Goal: Information Seeking & Learning: Learn about a topic

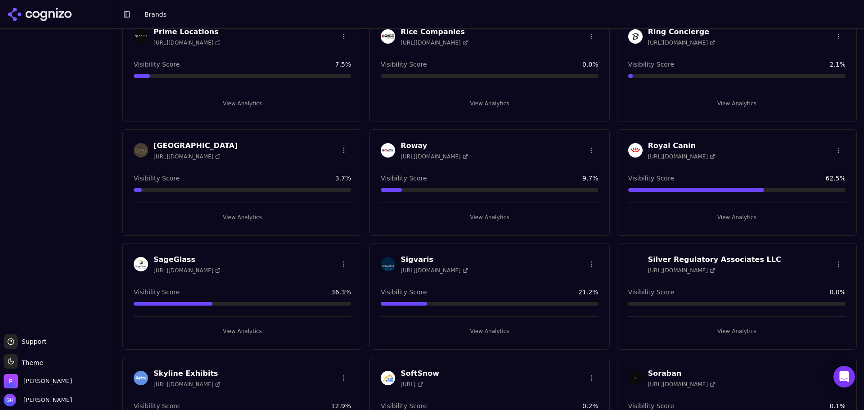
scroll to position [1818, 0]
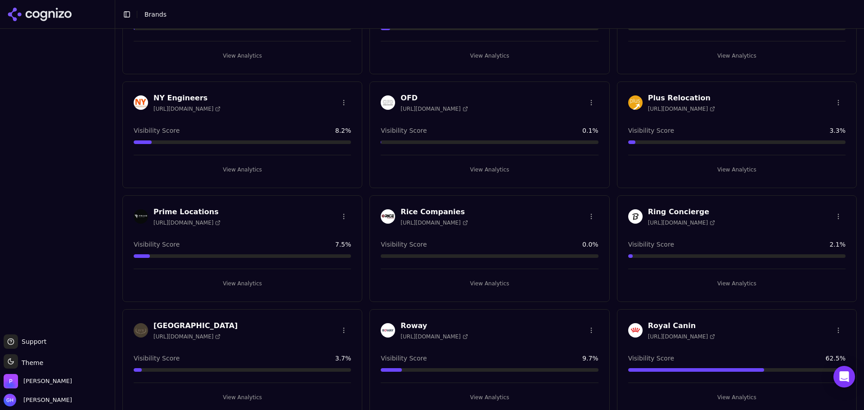
click at [228, 280] on button "View Analytics" at bounding box center [242, 283] width 217 height 14
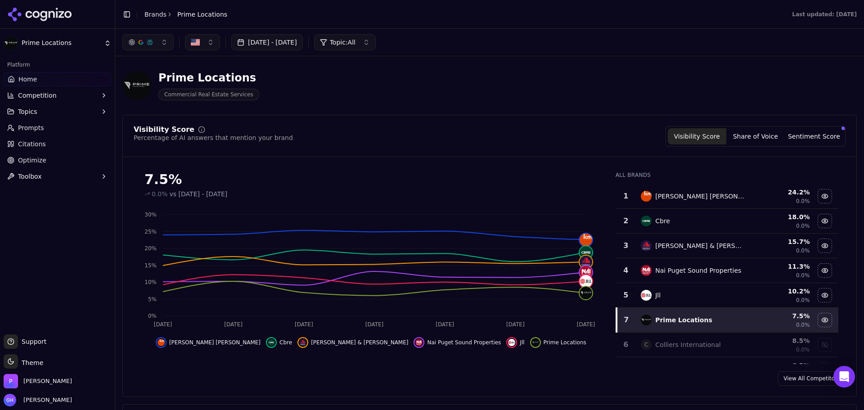
click at [529, 88] on div "Prime Locations Commercial Real Estate Services" at bounding box center [489, 85] width 735 height 44
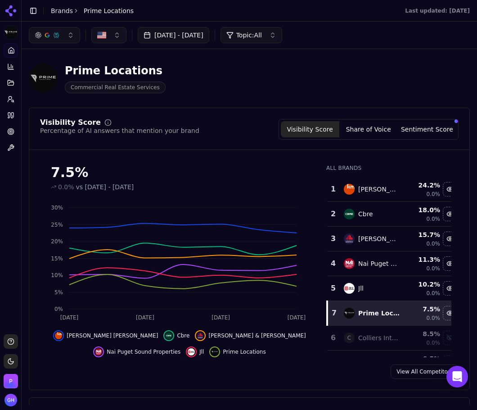
click at [280, 367] on div "View All Competitors" at bounding box center [249, 371] width 440 height 14
click at [368, 134] on button "Share of Voice" at bounding box center [368, 129] width 59 height 16
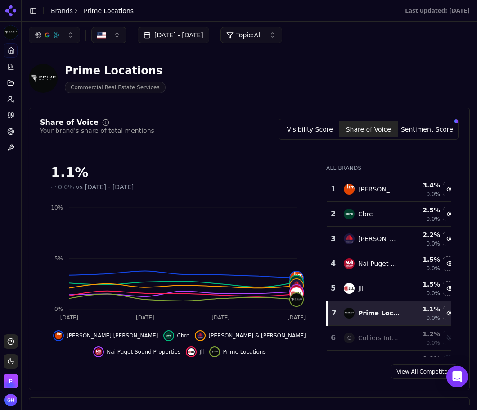
click at [420, 135] on button "Sentiment Score" at bounding box center [427, 129] width 59 height 16
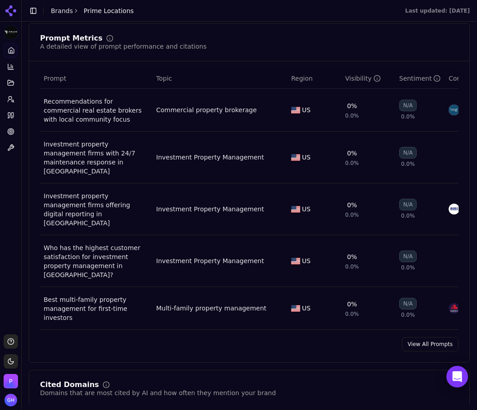
scroll to position [675, 0]
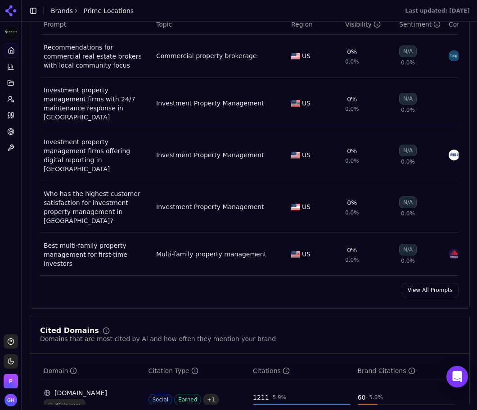
click at [426, 283] on link "View All Prompts" at bounding box center [430, 290] width 57 height 14
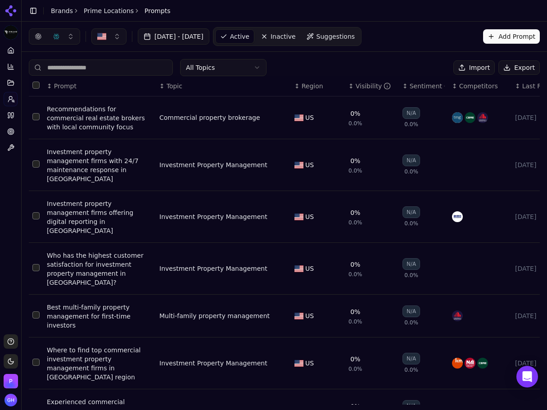
scroll to position [144, 0]
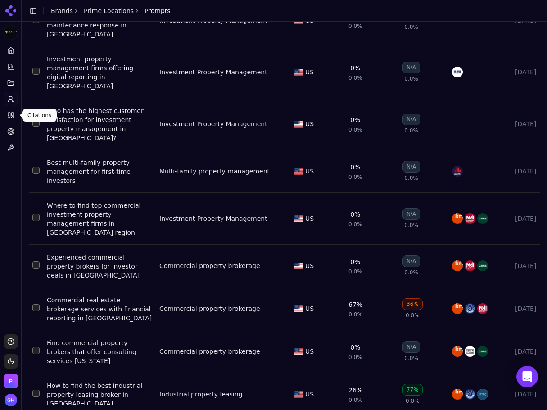
click at [16, 117] on link "Citations" at bounding box center [11, 115] width 14 height 14
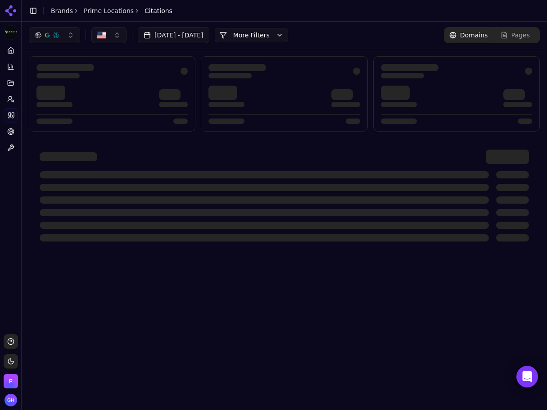
click at [13, 116] on html "Prime Locations Platform Home Competition Topics Prompts Citations Optimize Too…" at bounding box center [273, 205] width 547 height 410
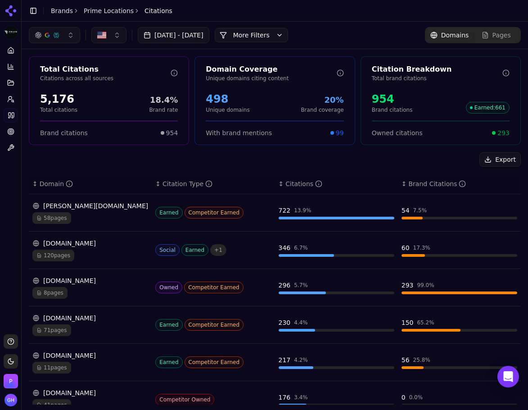
click at [288, 34] on button "More Filters" at bounding box center [251, 35] width 73 height 14
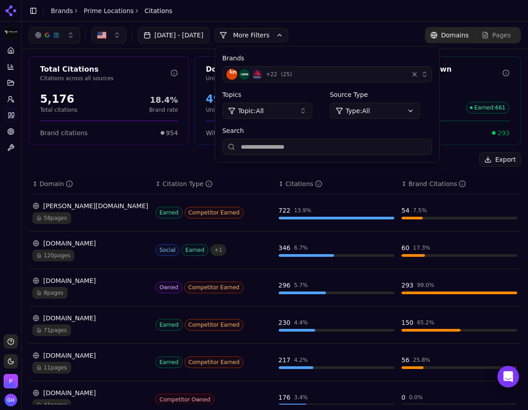
click at [432, 78] on button "+ 22 ( 25 )" at bounding box center [327, 74] width 210 height 16
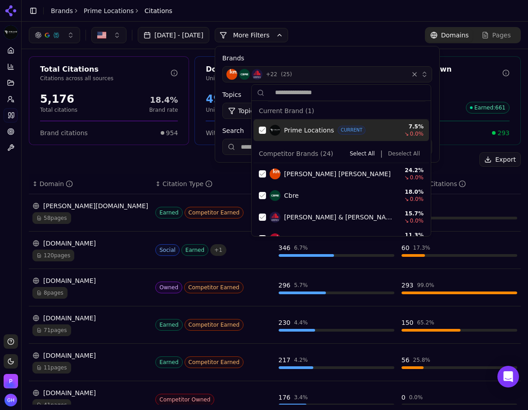
click at [262, 127] on div "Suggestions" at bounding box center [262, 129] width 7 height 7
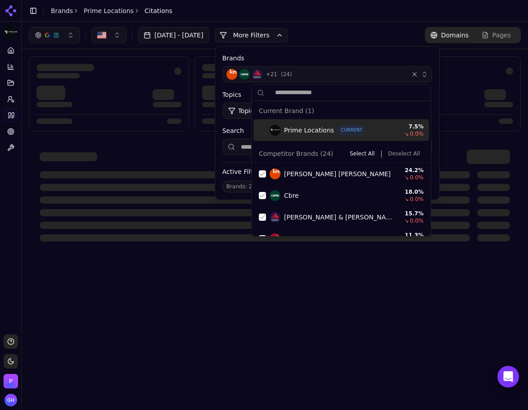
click at [438, 156] on div "Brands + 21 ( 24 ) Topics Topic: All Source Type Type: All Search Active Filter…" at bounding box center [327, 122] width 224 height 153
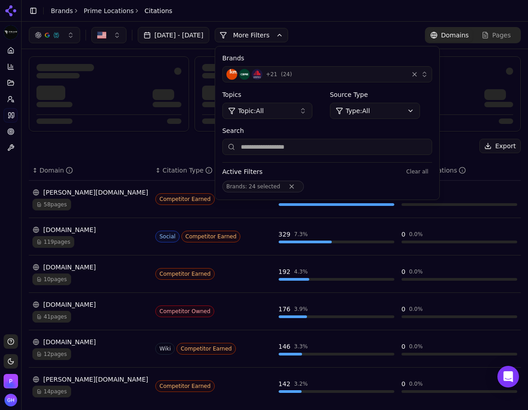
click at [271, 80] on button "+ 21 ( 24 )" at bounding box center [327, 74] width 210 height 16
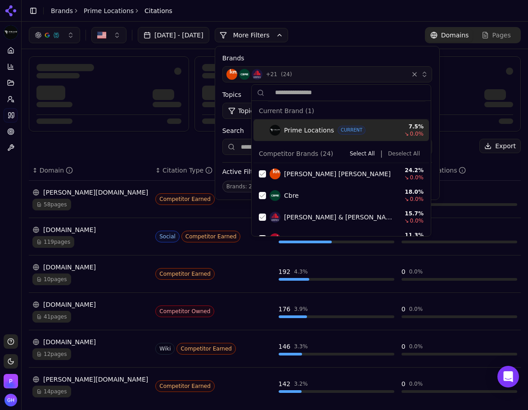
click at [410, 156] on button "Deselect All" at bounding box center [403, 153] width 39 height 11
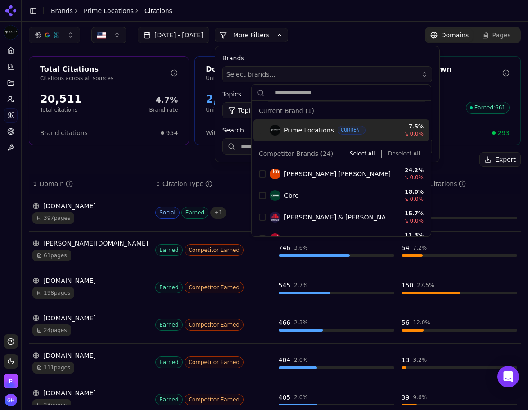
click at [269, 37] on button "More Filters" at bounding box center [251, 35] width 73 height 14
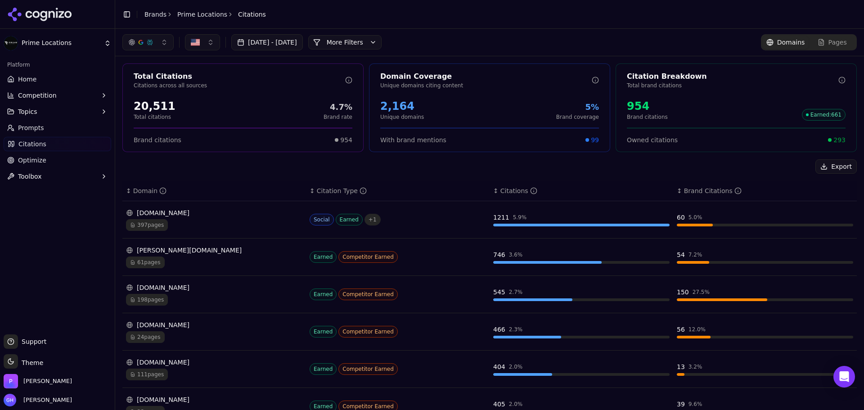
click at [270, 217] on div "[DOMAIN_NAME] 397 pages" at bounding box center [214, 219] width 176 height 23
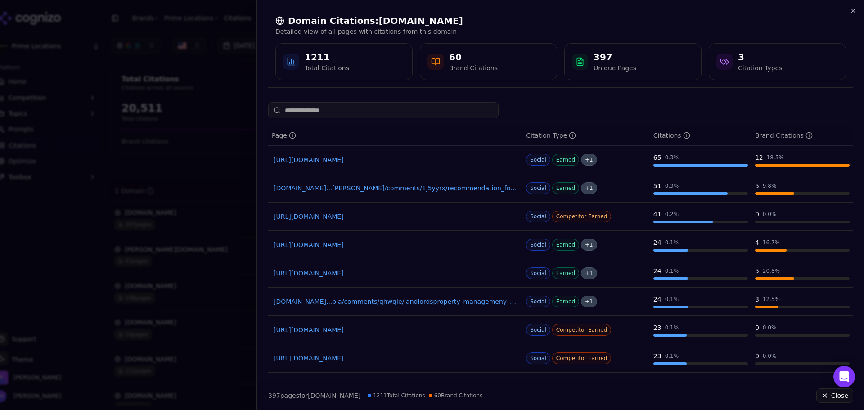
drag, startPoint x: 438, startPoint y: 297, endPoint x: 438, endPoint y: 303, distance: 6.4
drag, startPoint x: 438, startPoint y: 303, endPoint x: 431, endPoint y: 304, distance: 6.8
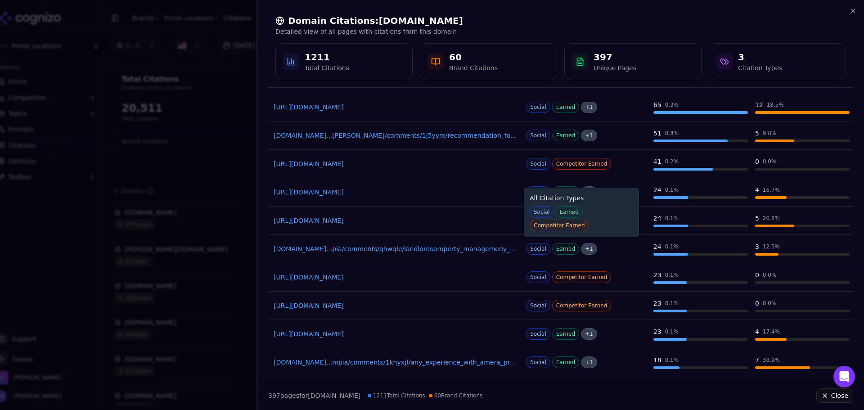
scroll to position [85, 0]
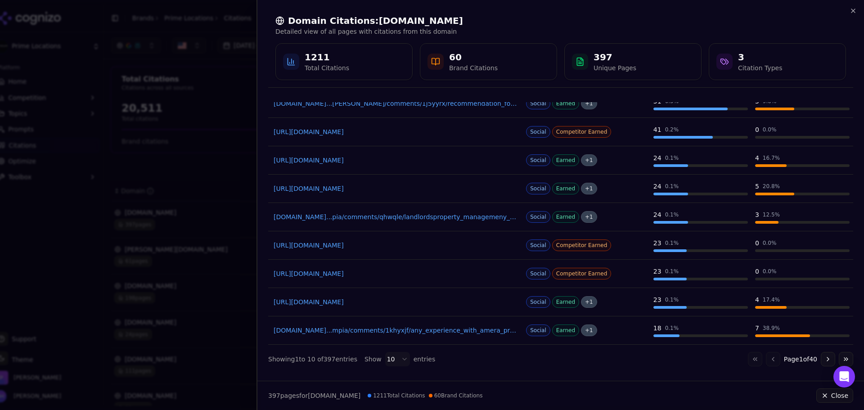
click at [821, 357] on button "Go to next page" at bounding box center [828, 359] width 14 height 14
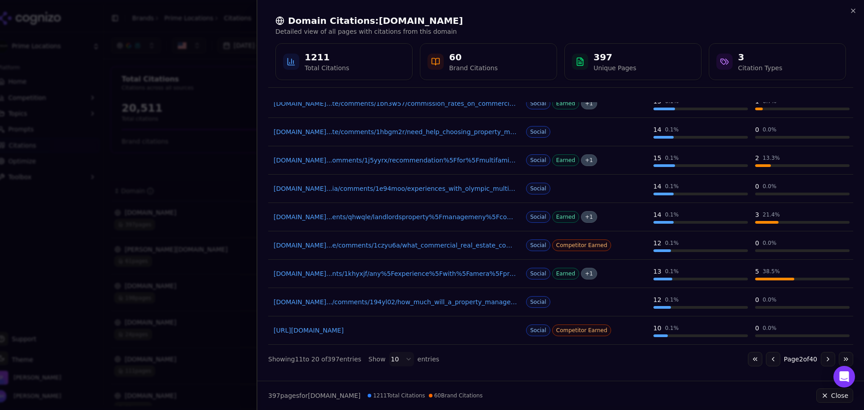
click at [821, 357] on button "Go to next page" at bounding box center [828, 359] width 14 height 14
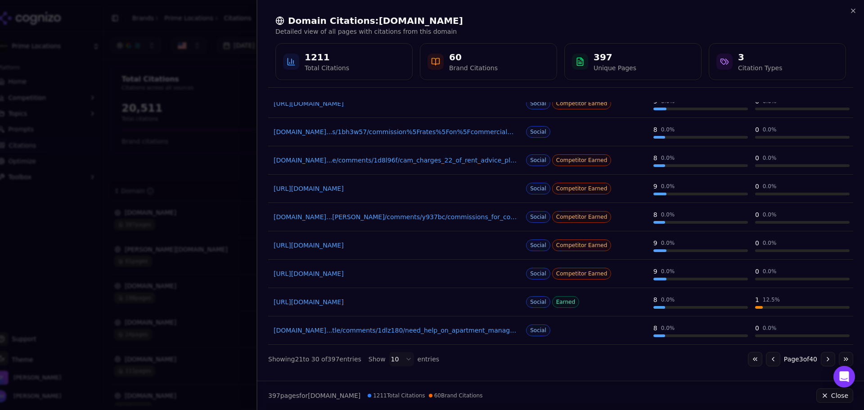
scroll to position [0, 0]
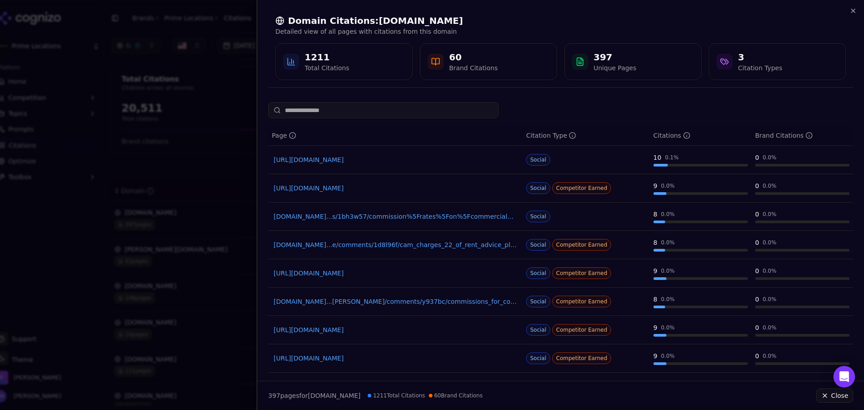
click at [179, 135] on div at bounding box center [432, 205] width 864 height 410
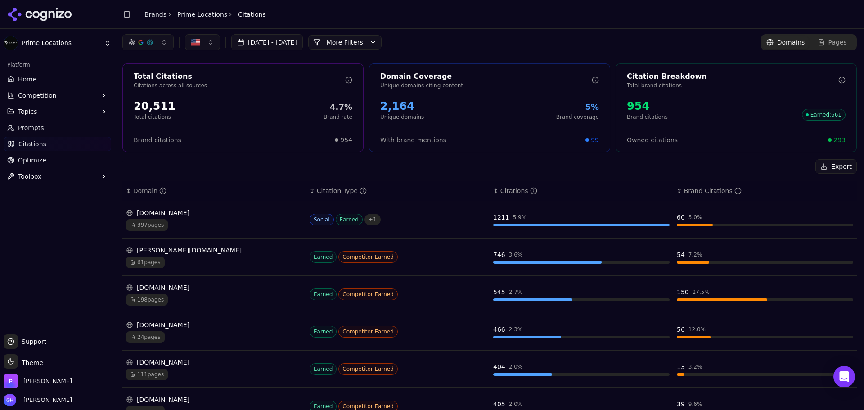
click at [191, 245] on td "[PERSON_NAME][DOMAIN_NAME] 61 pages" at bounding box center [214, 257] width 184 height 37
click at [152, 254] on div "[PERSON_NAME][DOMAIN_NAME]" at bounding box center [214, 250] width 176 height 9
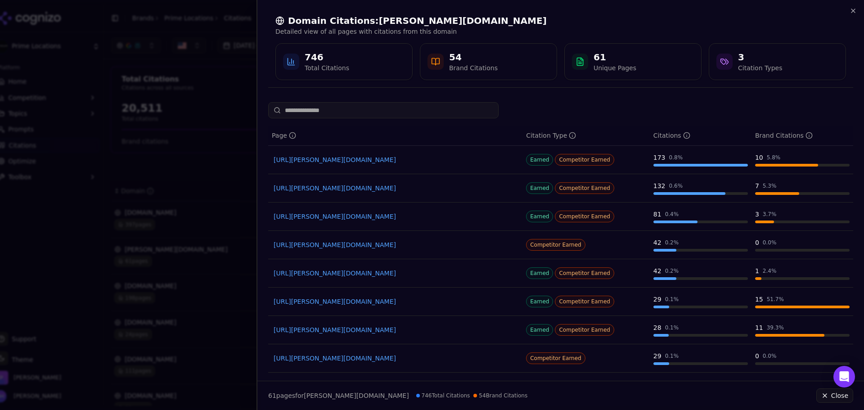
drag, startPoint x: 348, startPoint y: 154, endPoint x: 213, endPoint y: 167, distance: 135.7
click at [212, 167] on div at bounding box center [432, 205] width 864 height 410
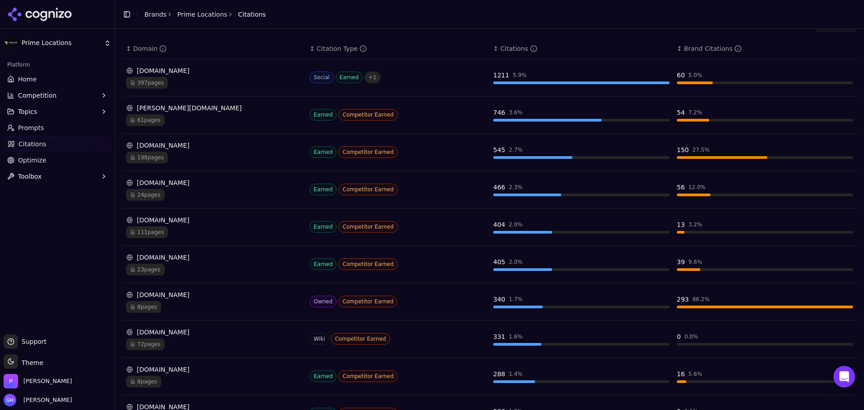
scroll to position [180, 0]
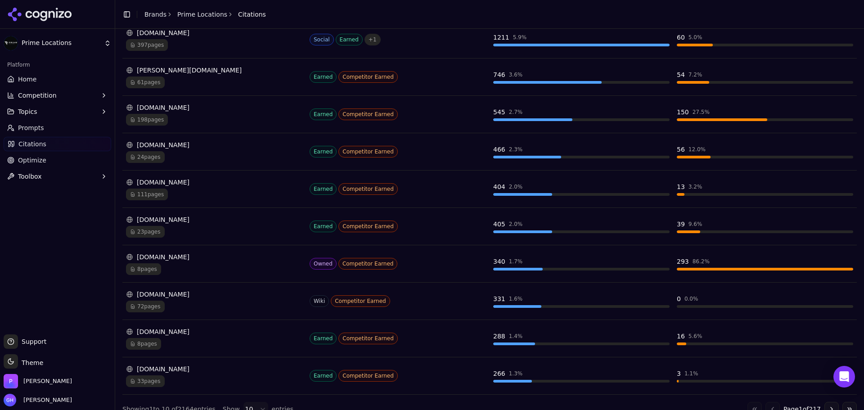
click at [181, 148] on div "[DOMAIN_NAME]" at bounding box center [214, 144] width 176 height 9
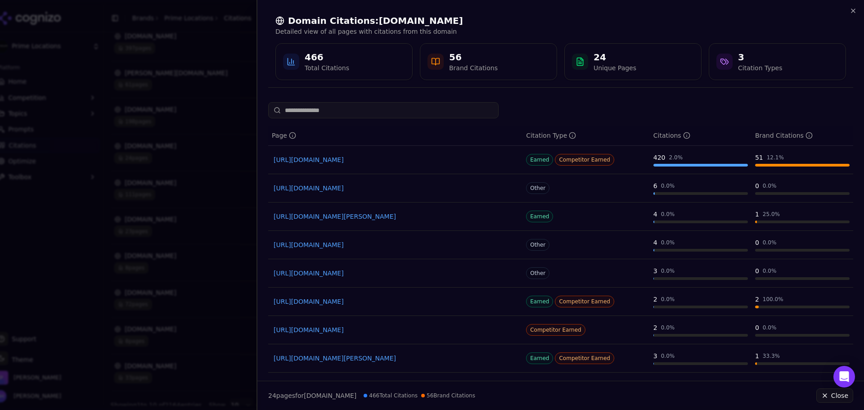
scroll to position [85, 0]
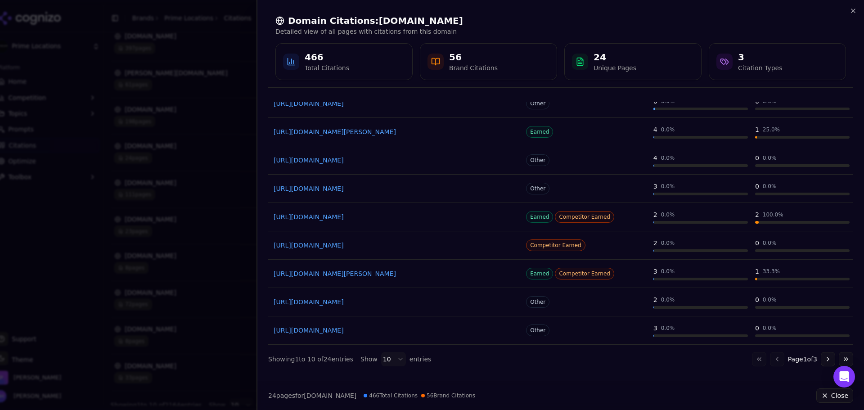
click at [821, 358] on button "Go to next page" at bounding box center [828, 359] width 14 height 14
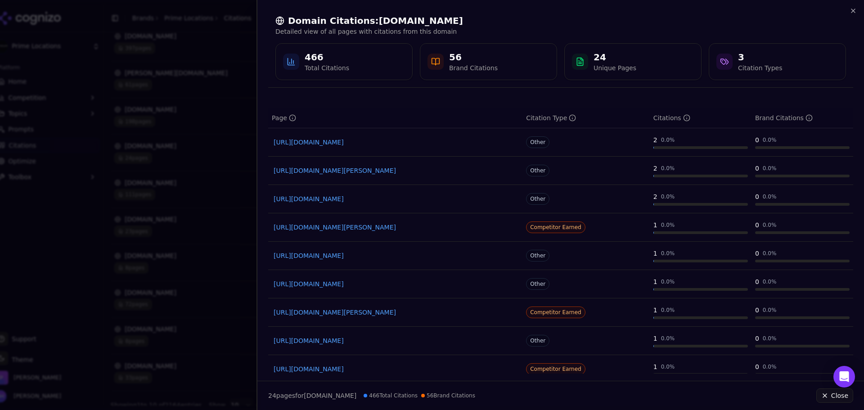
scroll to position [0, 0]
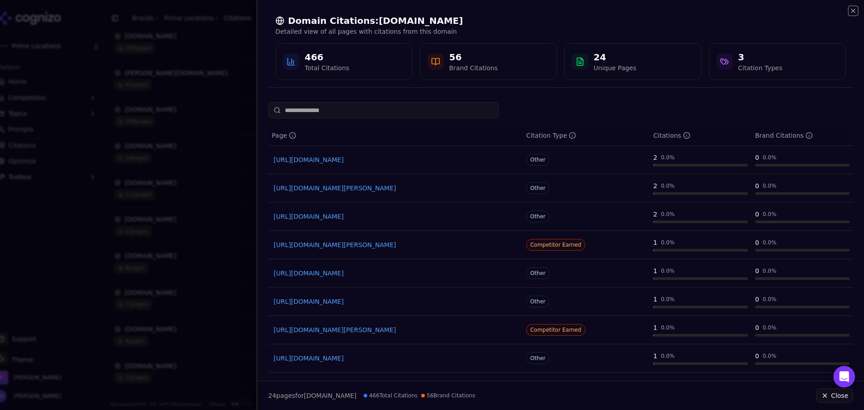
click at [853, 12] on icon "button" at bounding box center [853, 10] width 7 height 7
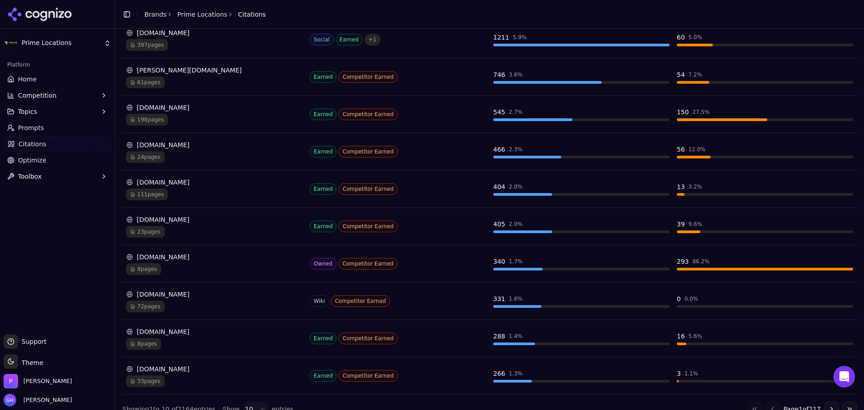
click at [228, 185] on div "[DOMAIN_NAME]" at bounding box center [214, 182] width 176 height 9
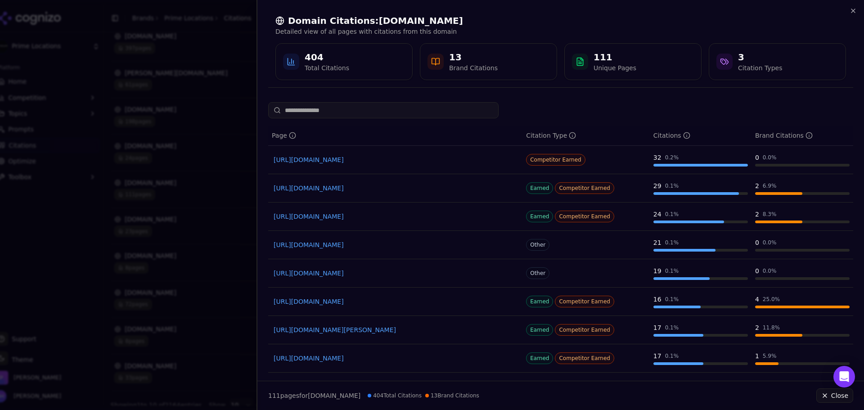
click at [848, 8] on div "Domain Citations: [DOMAIN_NAME] Detailed view of all pages with citations from …" at bounding box center [560, 47] width 585 height 80
click at [851, 8] on icon "button" at bounding box center [853, 10] width 7 height 7
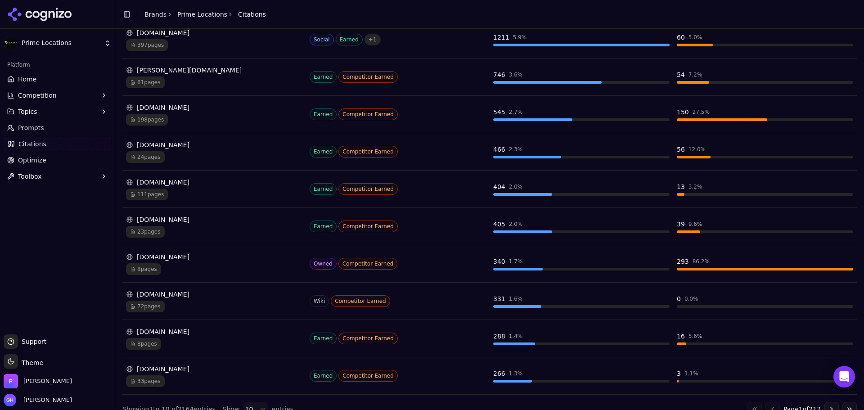
scroll to position [194, 0]
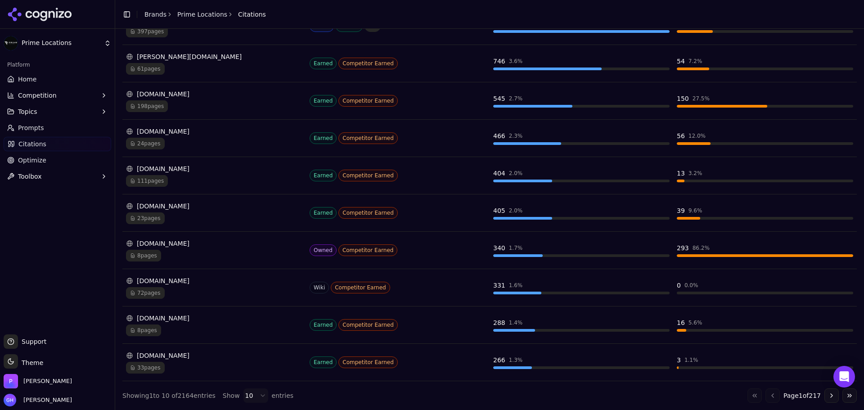
click at [256, 291] on div "72 pages" at bounding box center [214, 293] width 176 height 12
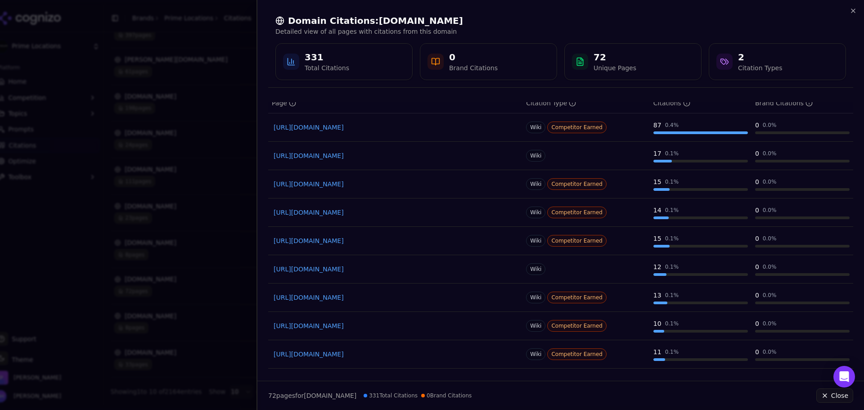
scroll to position [0, 0]
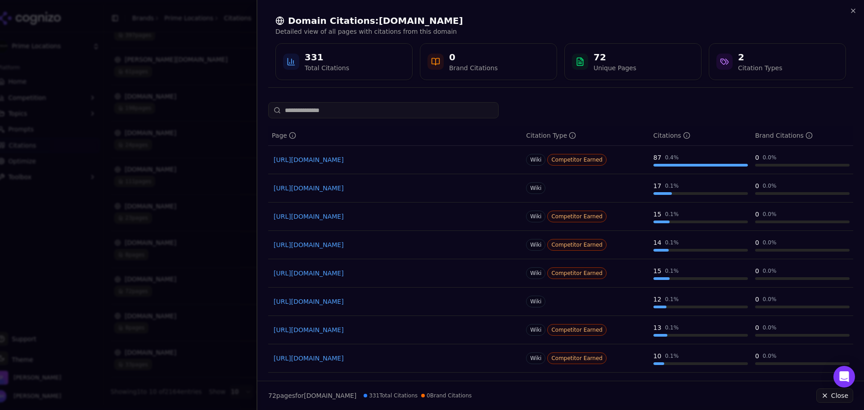
click at [171, 148] on div at bounding box center [432, 205] width 864 height 410
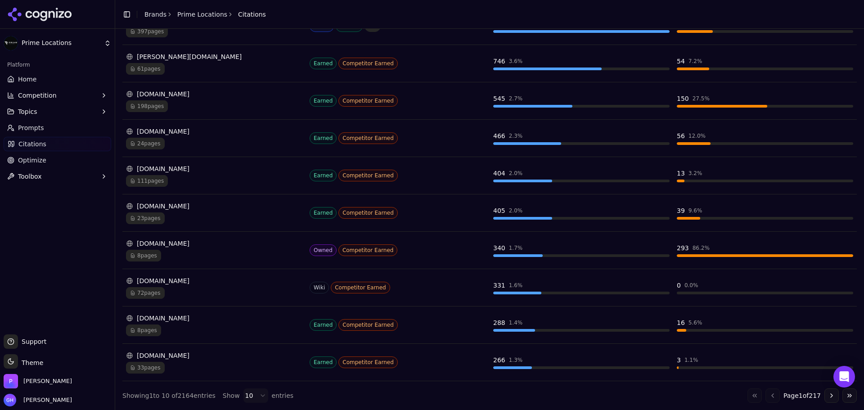
click at [208, 314] on div "[DOMAIN_NAME]" at bounding box center [214, 318] width 176 height 9
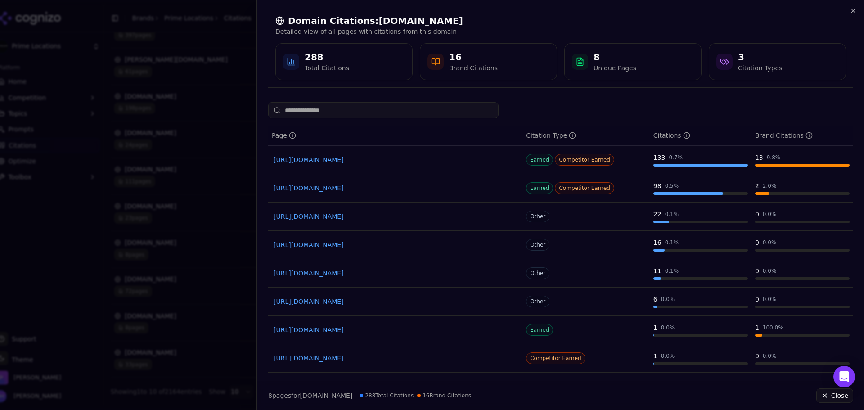
click at [104, 162] on div at bounding box center [432, 205] width 864 height 410
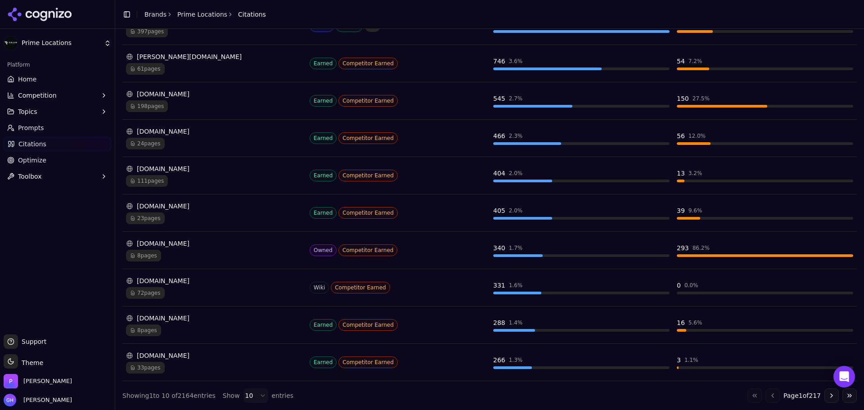
click at [206, 360] on div "[DOMAIN_NAME] 33 pages" at bounding box center [214, 362] width 176 height 23
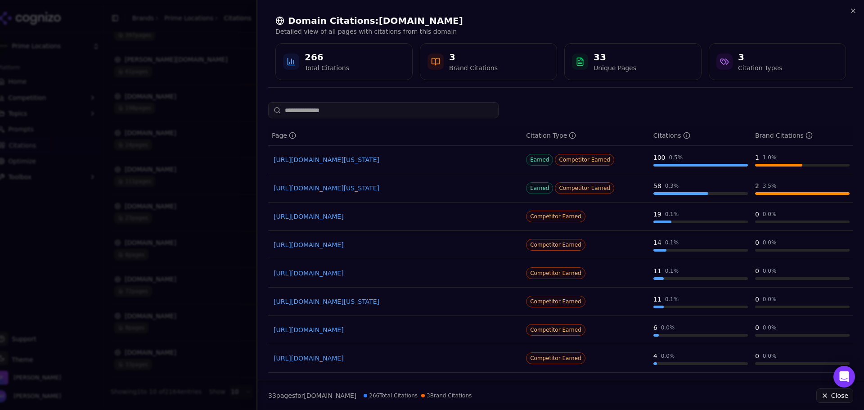
scroll to position [85, 0]
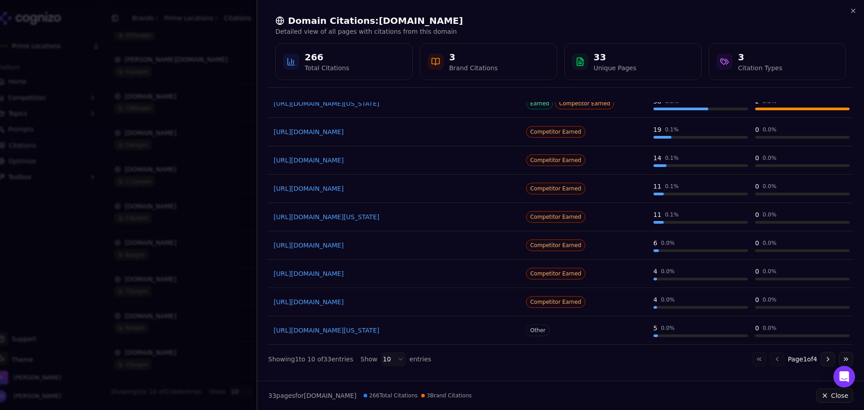
click at [821, 365] on button "Go to next page" at bounding box center [828, 359] width 14 height 14
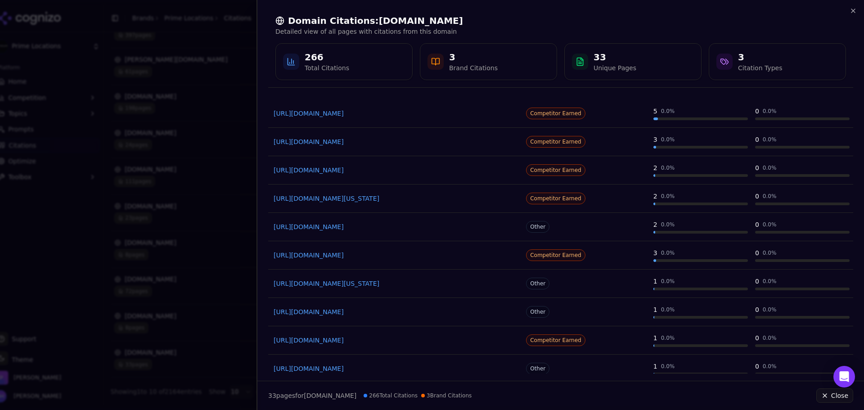
scroll to position [0, 0]
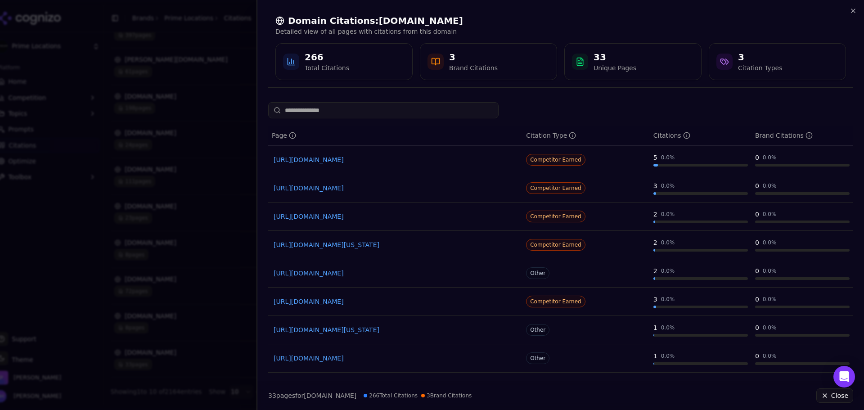
click at [444, 54] on div "3 Brand Citations" at bounding box center [489, 62] width 122 height 22
click at [551, 125] on div "Page Citation Type Citations Brand Citations [URL][DOMAIN_NAME] Competitor Earn…" at bounding box center [560, 276] width 585 height 349
click at [551, 138] on div "Citation Type" at bounding box center [551, 135] width 50 height 9
click at [570, 134] on circle "Data table" at bounding box center [573, 135] width 6 height 6
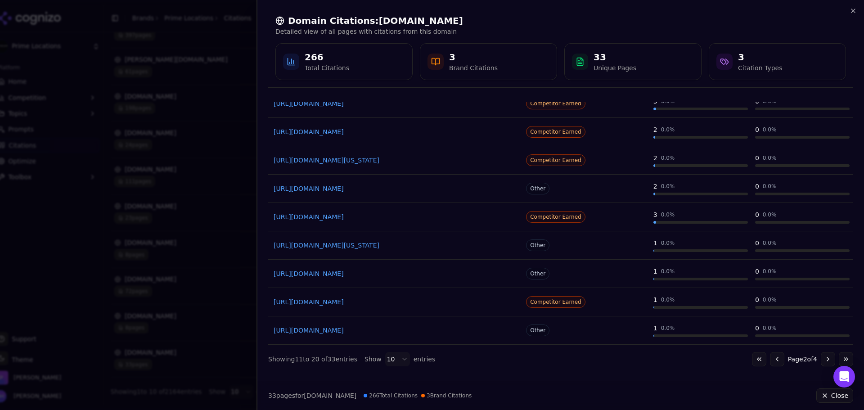
click at [821, 358] on button "Go to next page" at bounding box center [828, 359] width 14 height 14
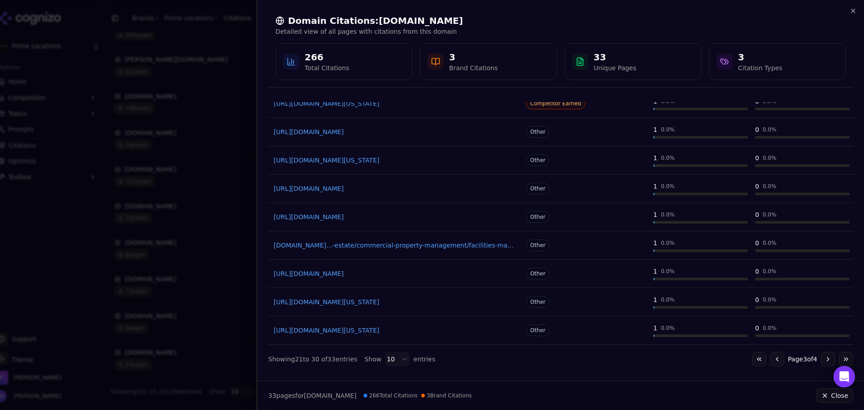
click at [821, 359] on button "Go to next page" at bounding box center [828, 359] width 14 height 14
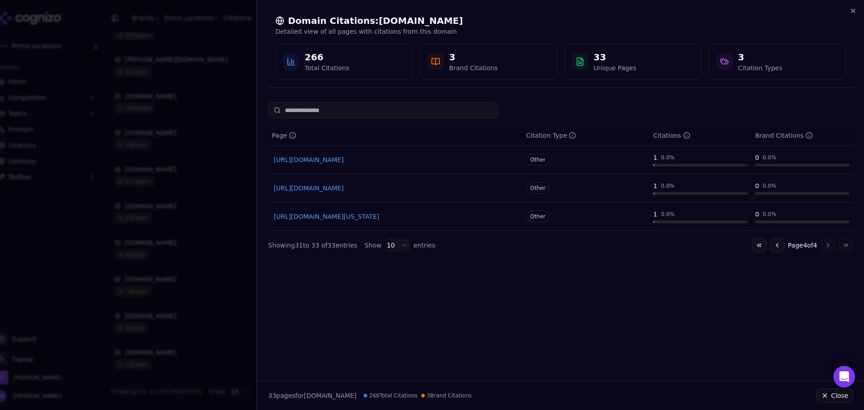
click at [774, 243] on button "Go to previous page" at bounding box center [777, 245] width 14 height 14
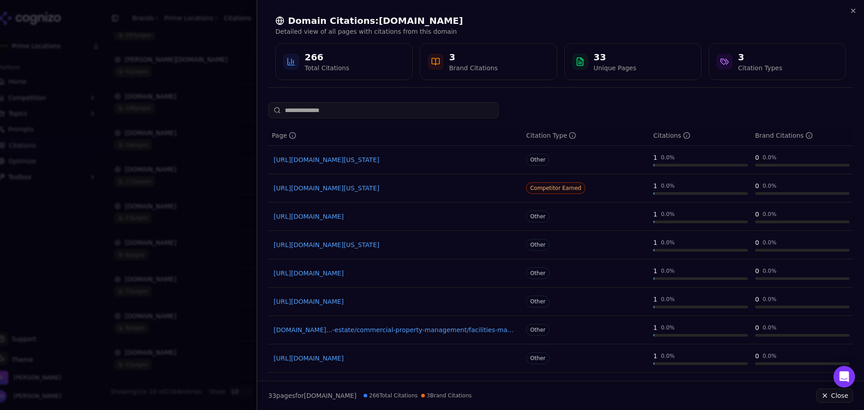
click at [773, 243] on div "0 0.0 %" at bounding box center [802, 242] width 95 height 9
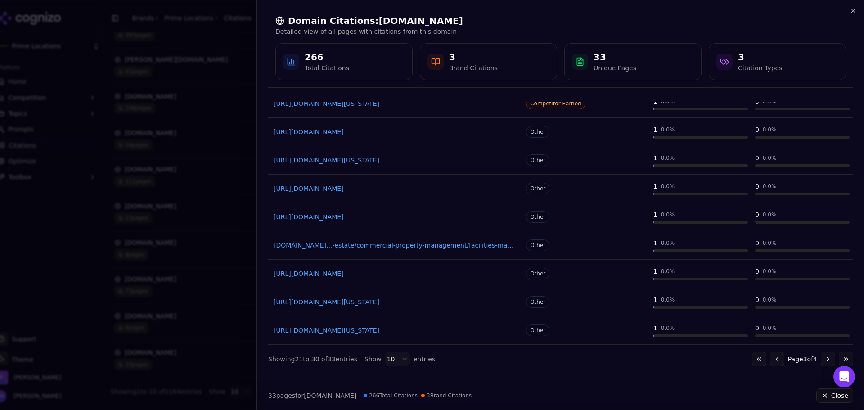
click at [752, 359] on button "Go to first page" at bounding box center [759, 359] width 14 height 14
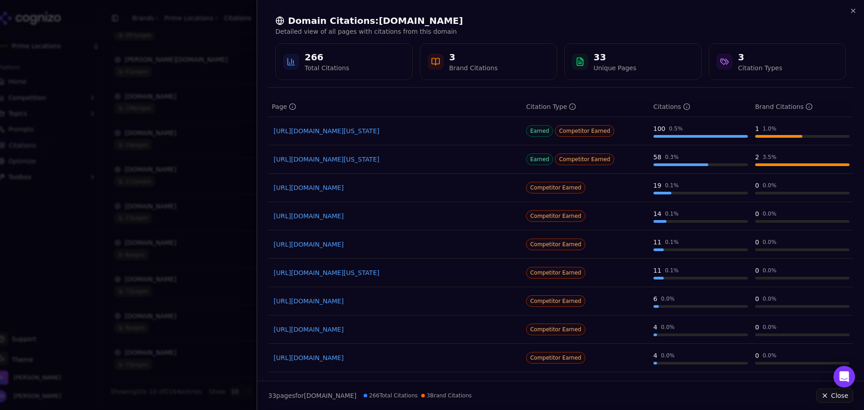
scroll to position [0, 0]
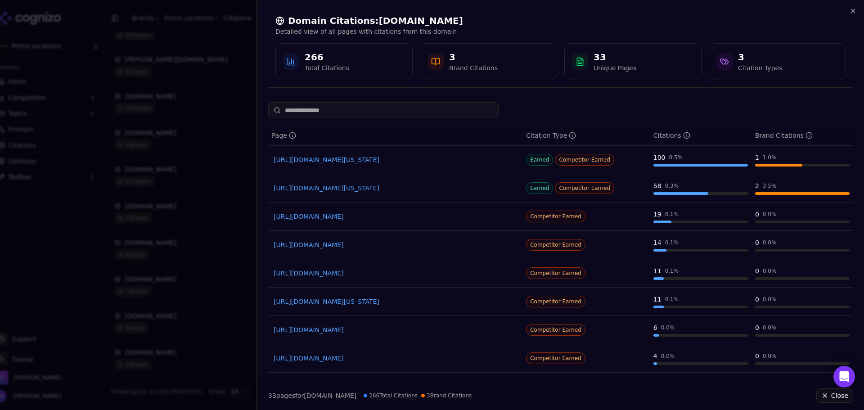
click at [190, 218] on div at bounding box center [432, 205] width 864 height 410
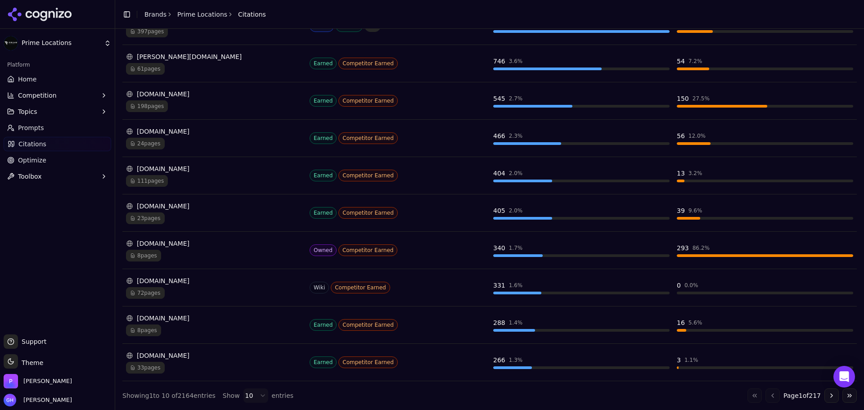
click at [831, 399] on button "Go to next page" at bounding box center [832, 395] width 14 height 14
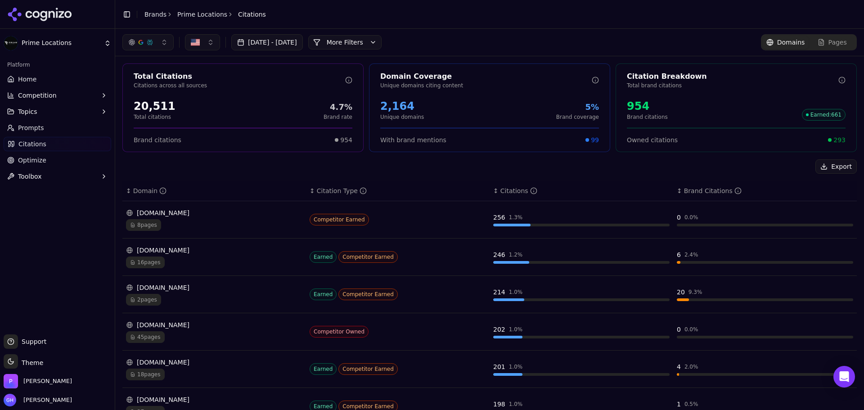
click at [189, 210] on div "[DOMAIN_NAME]" at bounding box center [214, 212] width 176 height 9
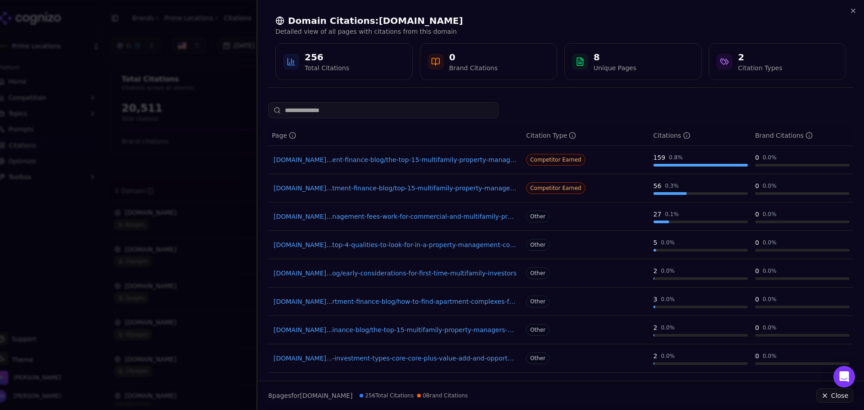
click at [172, 93] on div at bounding box center [432, 205] width 864 height 410
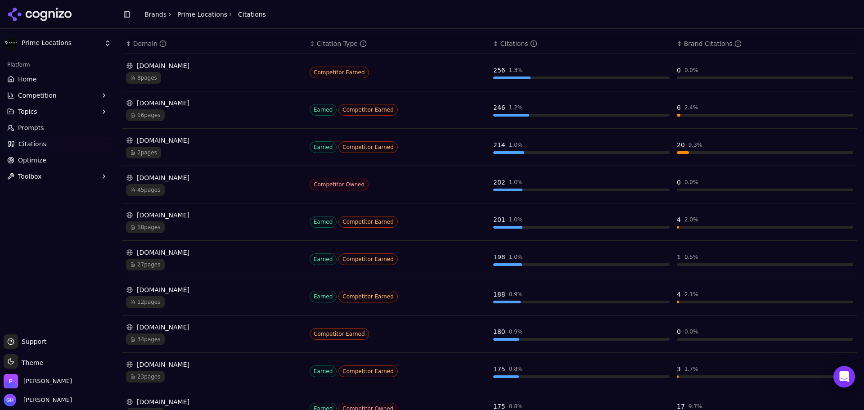
scroll to position [194, 0]
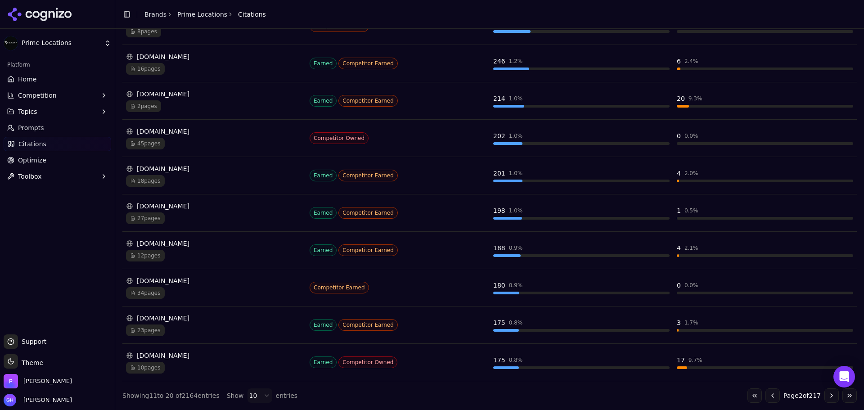
click at [766, 393] on button "Go to previous page" at bounding box center [773, 395] width 14 height 14
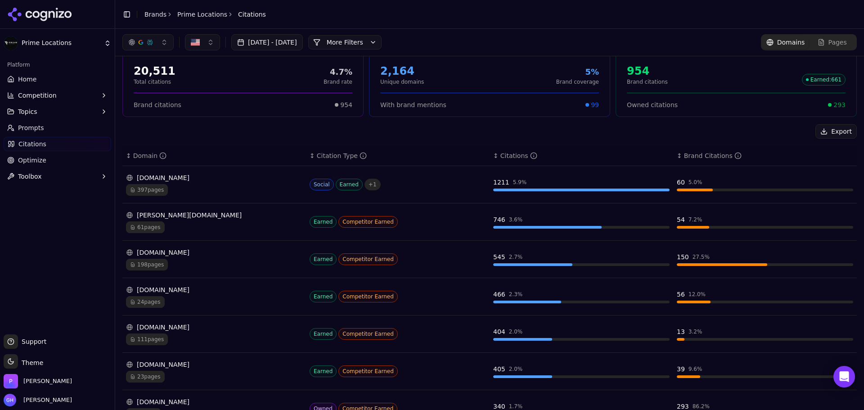
scroll to position [0, 0]
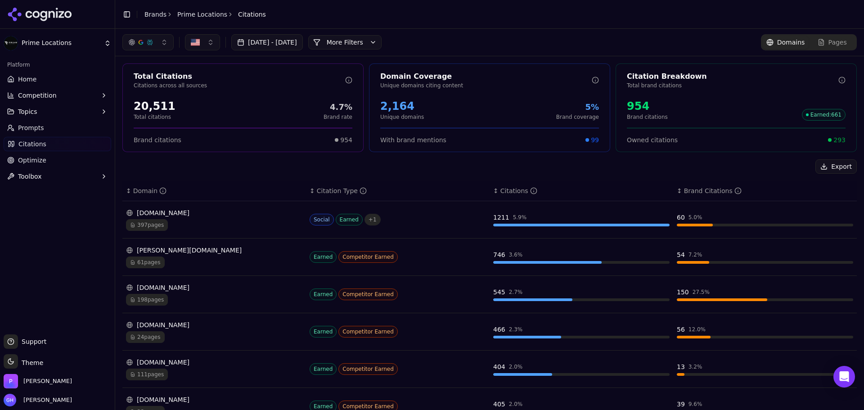
click at [821, 41] on div "Pages" at bounding box center [832, 42] width 29 height 9
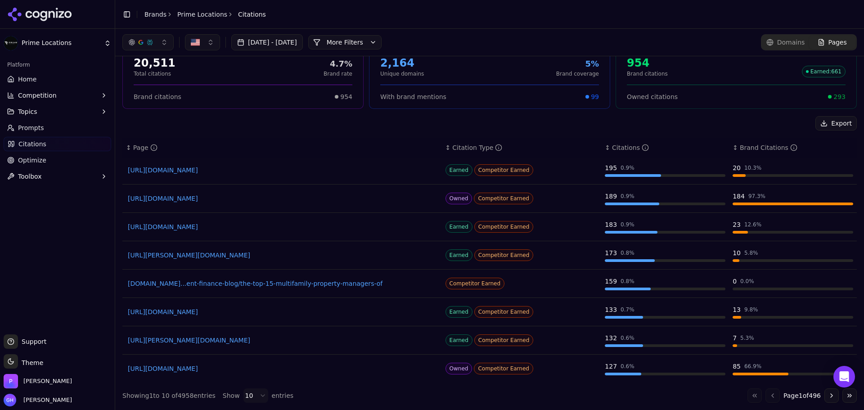
scroll to position [45, 0]
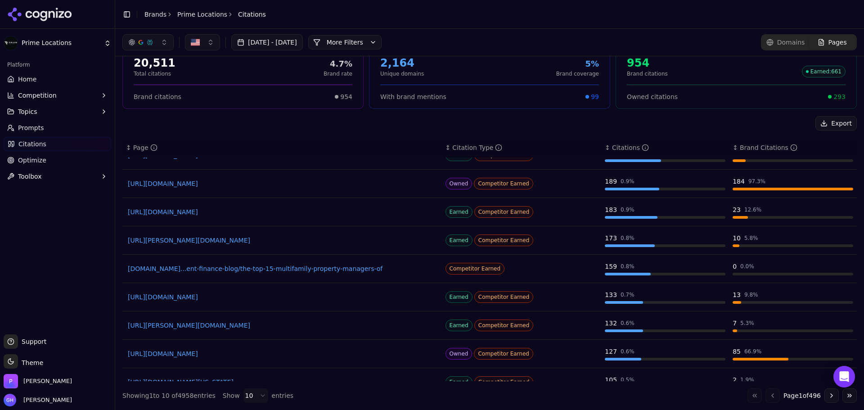
click at [360, 182] on link "[URL][DOMAIN_NAME]" at bounding box center [282, 183] width 309 height 9
click at [301, 241] on link "[URL][PERSON_NAME][DOMAIN_NAME]" at bounding box center [282, 240] width 309 height 9
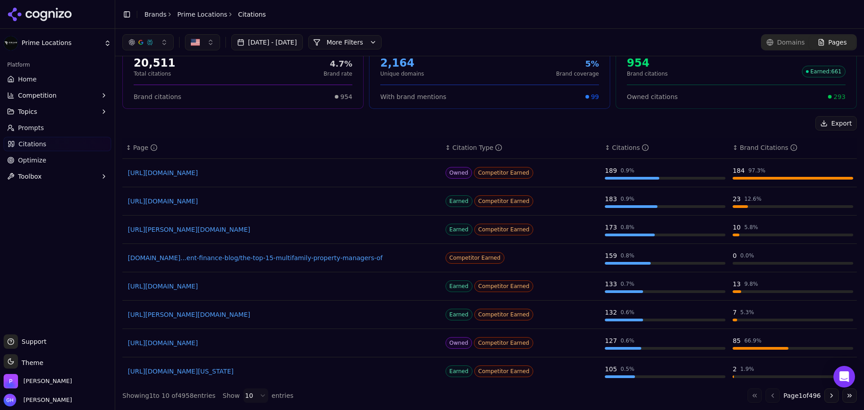
scroll to position [60, 0]
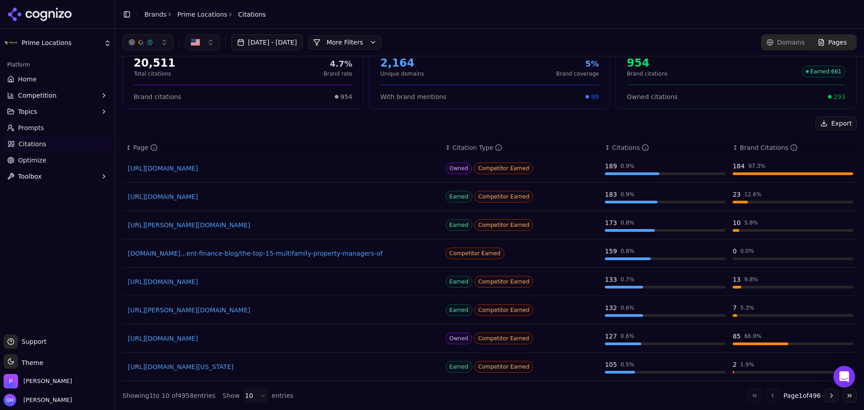
click at [522, 401] on div "Showing 1 to 10 of 4958 entries Show 10 entries Go to first page Go to previous…" at bounding box center [489, 395] width 735 height 14
click at [825, 398] on button "Go to next page" at bounding box center [832, 395] width 14 height 14
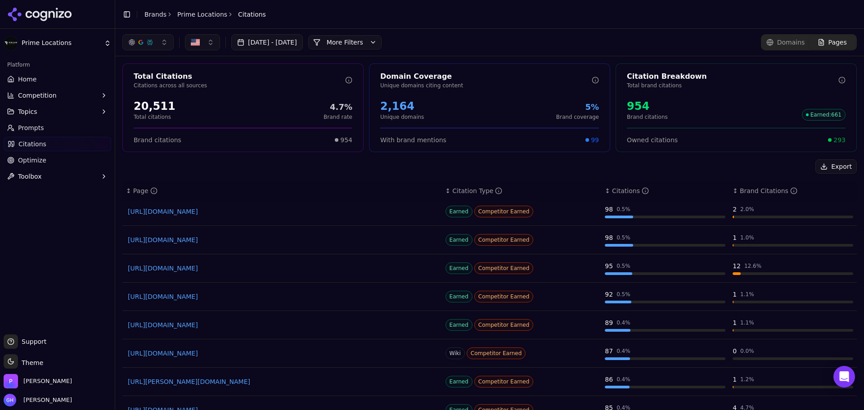
scroll to position [43, 0]
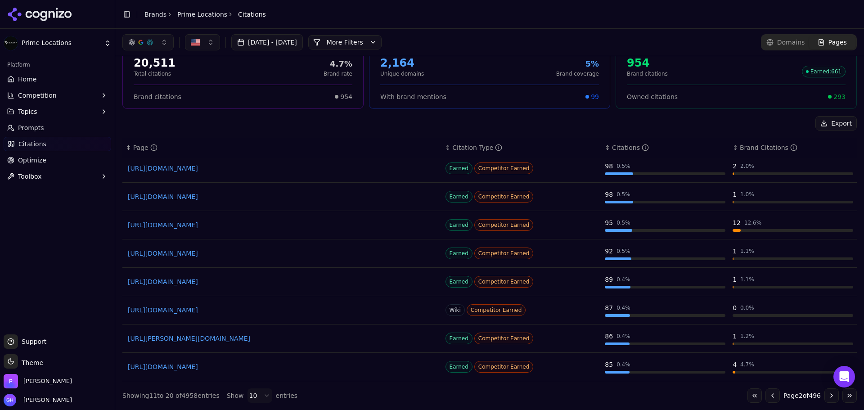
click at [828, 398] on button "Go to next page" at bounding box center [832, 395] width 14 height 14
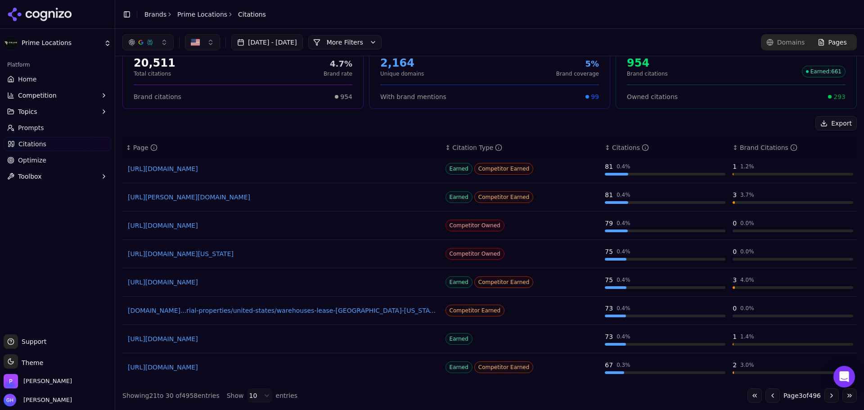
scroll to position [60, 0]
click at [825, 401] on button "Go to next page" at bounding box center [832, 395] width 14 height 14
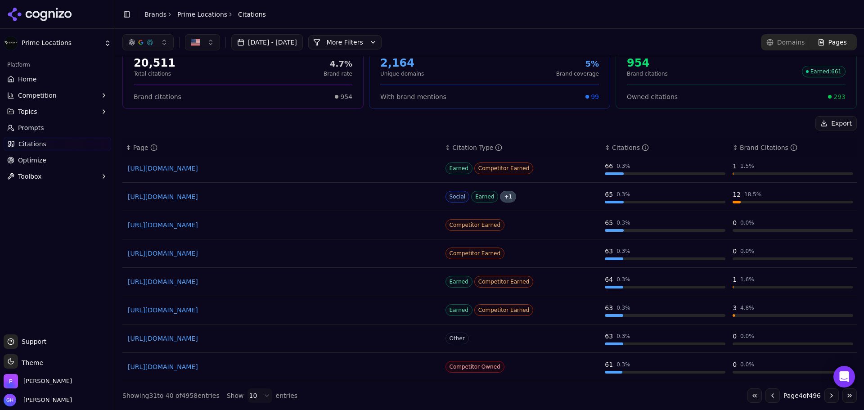
click at [825, 396] on button "Go to next page" at bounding box center [832, 395] width 14 height 14
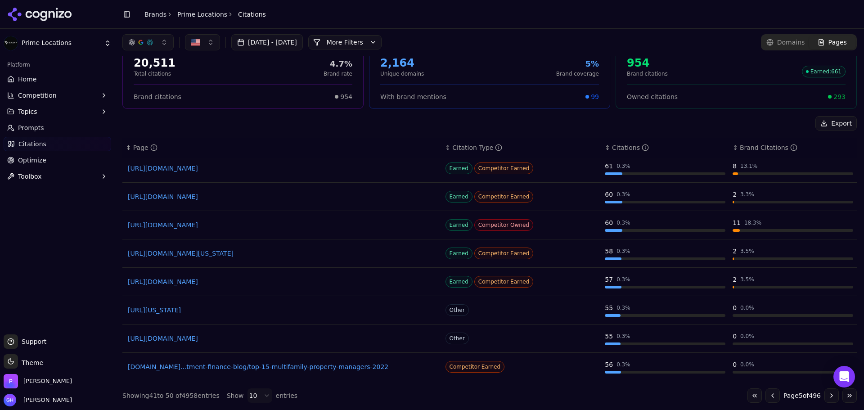
click at [825, 399] on button "Go to next page" at bounding box center [832, 395] width 14 height 14
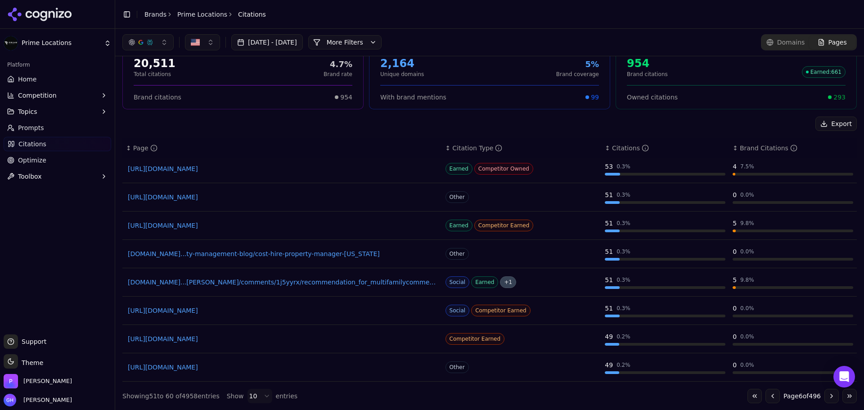
click at [397, 144] on div "↕ Page" at bounding box center [282, 148] width 312 height 9
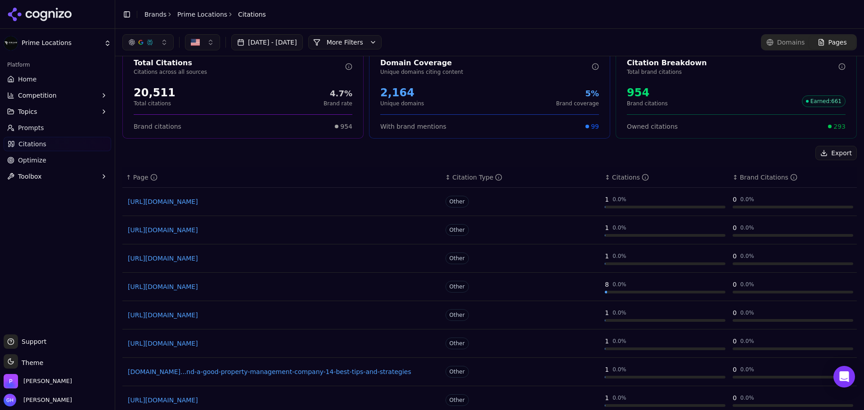
scroll to position [0, 0]
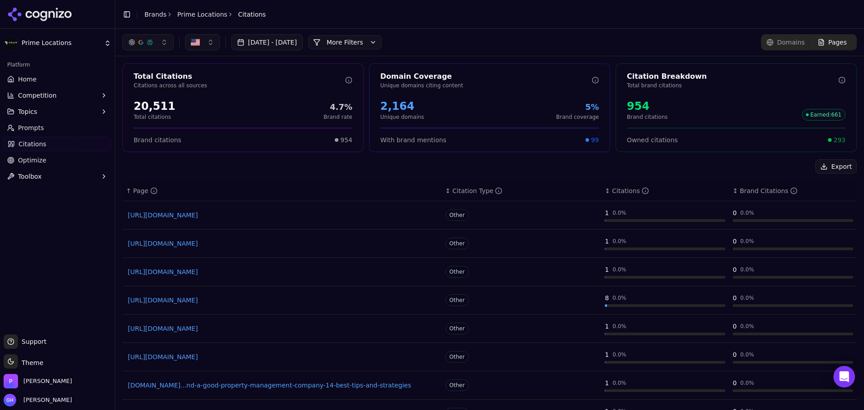
click at [524, 37] on div "[DATE] - [DATE] More More Filters Domains Pages" at bounding box center [489, 42] width 735 height 16
click at [68, 127] on link "Prompts" at bounding box center [58, 128] width 108 height 14
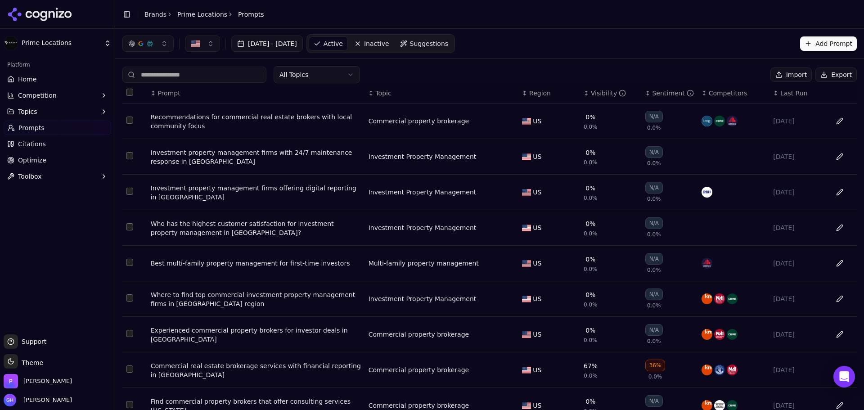
click at [834, 72] on button "Export" at bounding box center [836, 75] width 41 height 14
click at [65, 14] on icon at bounding box center [67, 14] width 7 height 7
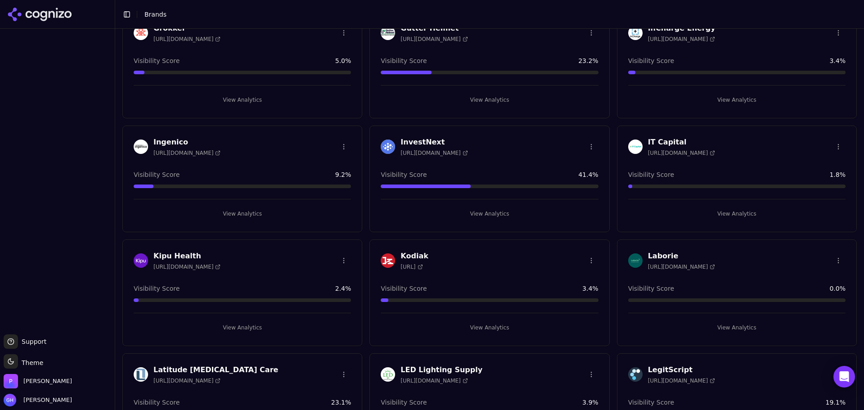
scroll to position [990, 0]
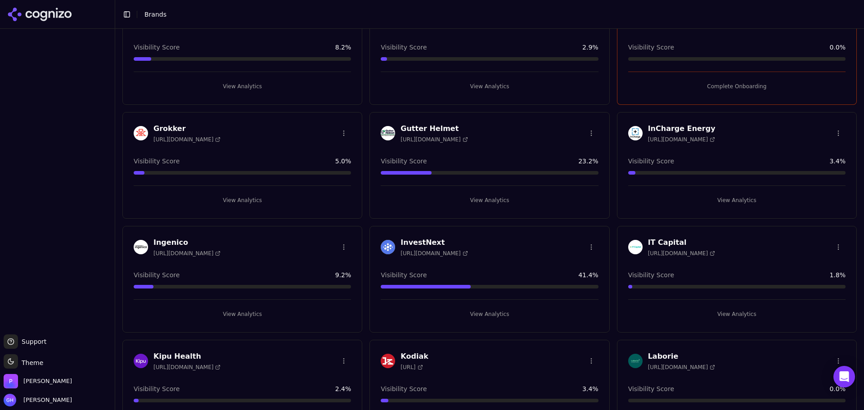
click at [496, 197] on button "View Analytics" at bounding box center [489, 200] width 217 height 14
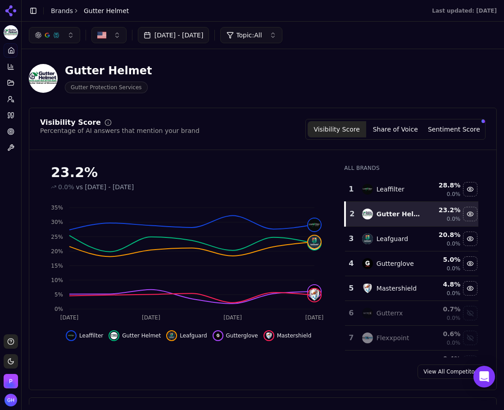
click at [483, 103] on header "Gutter Helmet Gutter Protection Services" at bounding box center [263, 81] width 468 height 51
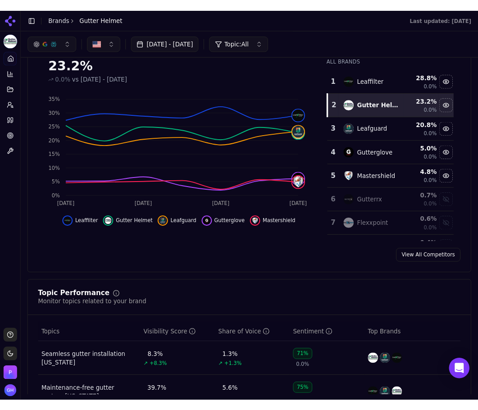
scroll to position [19, 0]
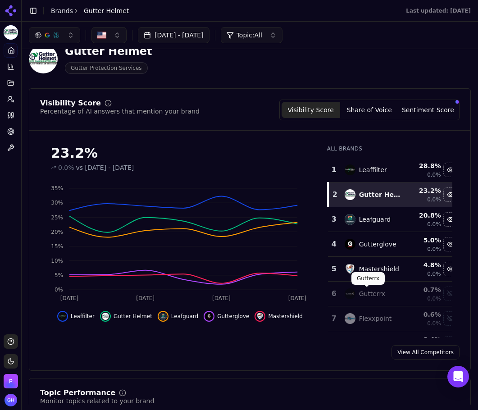
click at [224, 347] on div "View All Competitors" at bounding box center [249, 352] width 441 height 14
click at [367, 119] on div "Visibility Score Share of Voice Sentiment Score" at bounding box center [369, 109] width 180 height 21
click at [370, 110] on button "Share of Voice" at bounding box center [369, 110] width 59 height 16
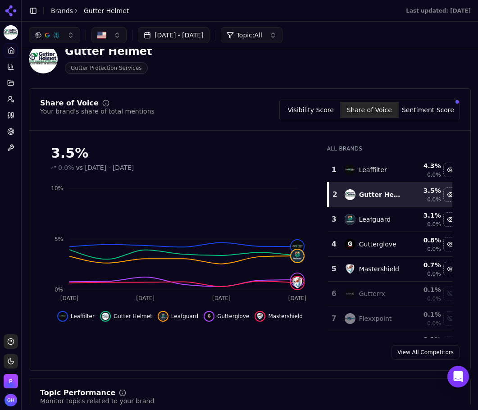
click at [427, 108] on button "Sentiment Score" at bounding box center [427, 110] width 59 height 16
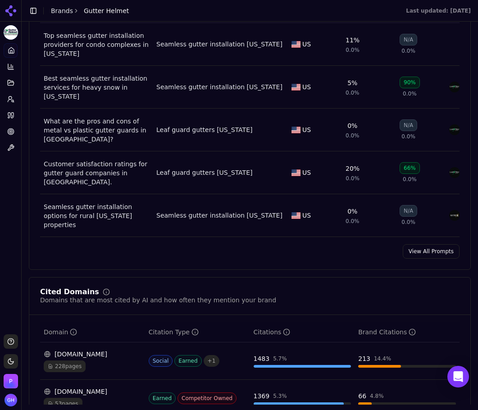
scroll to position [695, 0]
click at [421, 230] on div "Prompt Metrics A detailed view of prompt performance and citations Prompt Topic…" at bounding box center [250, 113] width 442 height 312
click at [421, 244] on link "View All Prompts" at bounding box center [430, 251] width 57 height 14
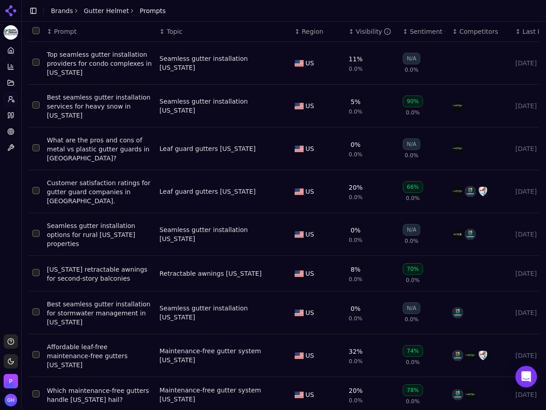
scroll to position [55, 0]
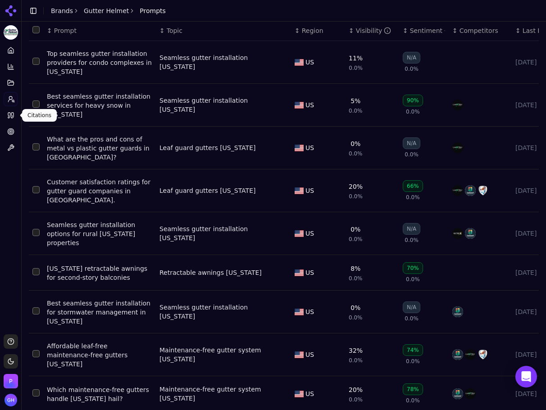
click at [14, 113] on icon at bounding box center [12, 115] width 2 height 5
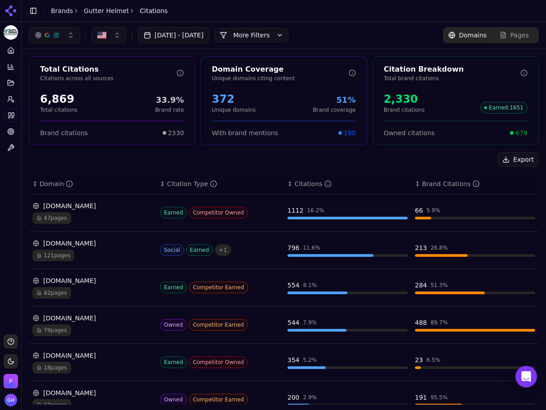
click at [288, 36] on button "More Filters" at bounding box center [251, 35] width 73 height 14
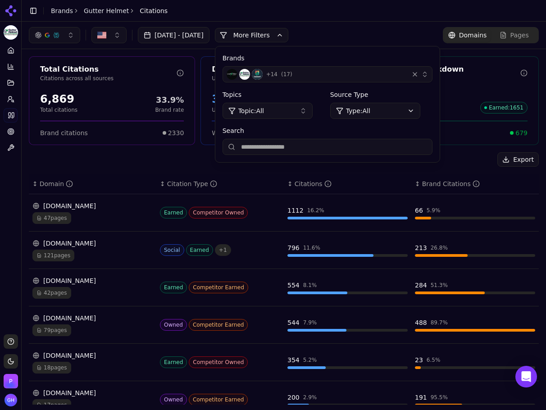
click at [405, 77] on div "+ 14 ( 17 )" at bounding box center [315, 74] width 178 height 11
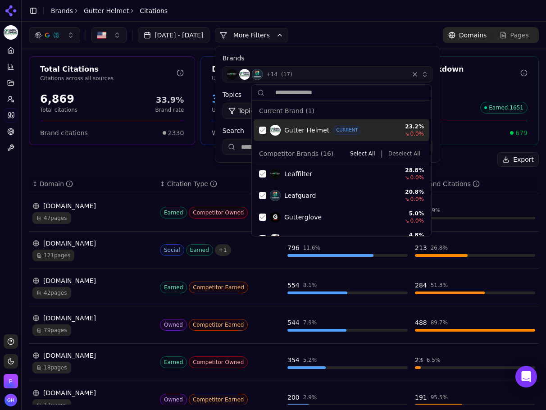
click at [265, 132] on div "Suggestions" at bounding box center [262, 129] width 7 height 7
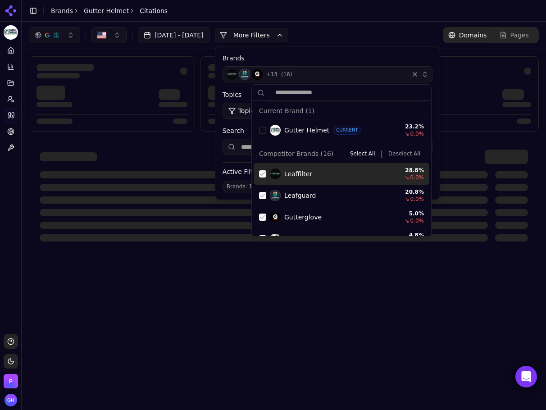
click at [410, 155] on button "Deselect All" at bounding box center [403, 153] width 39 height 11
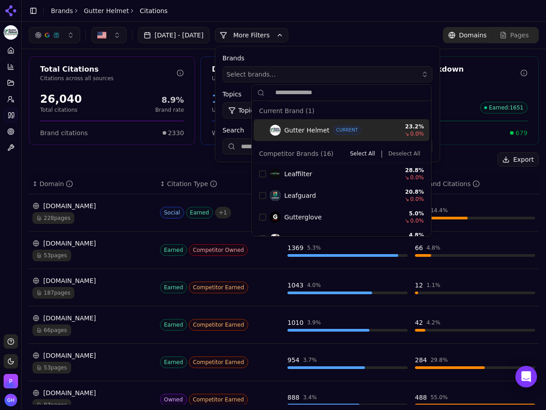
click at [288, 37] on button "More Filters" at bounding box center [251, 35] width 73 height 14
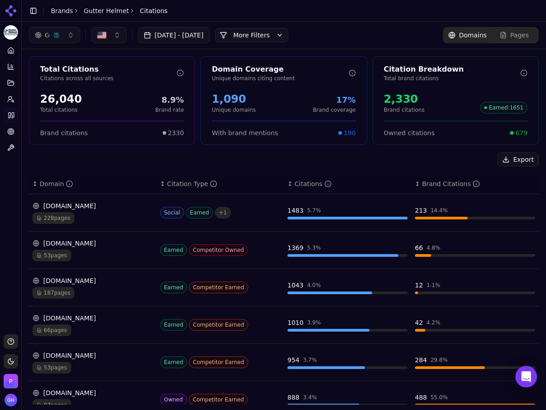
click at [349, 37] on div "[DATE] - [DATE] More More Filters Domains Pages" at bounding box center [284, 35] width 510 height 16
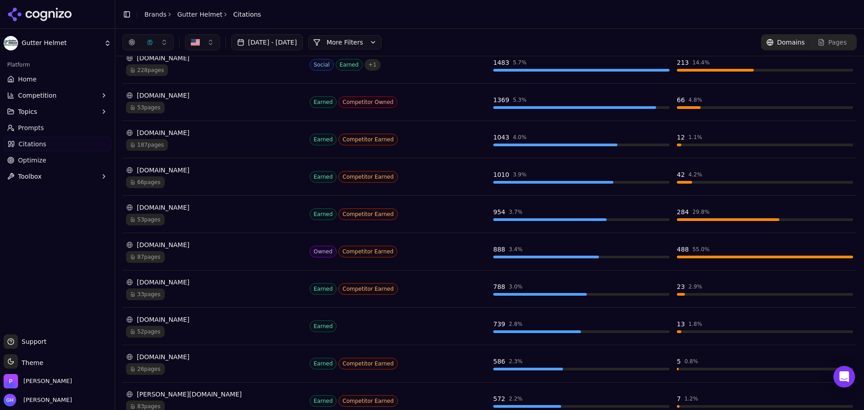
scroll to position [104, 0]
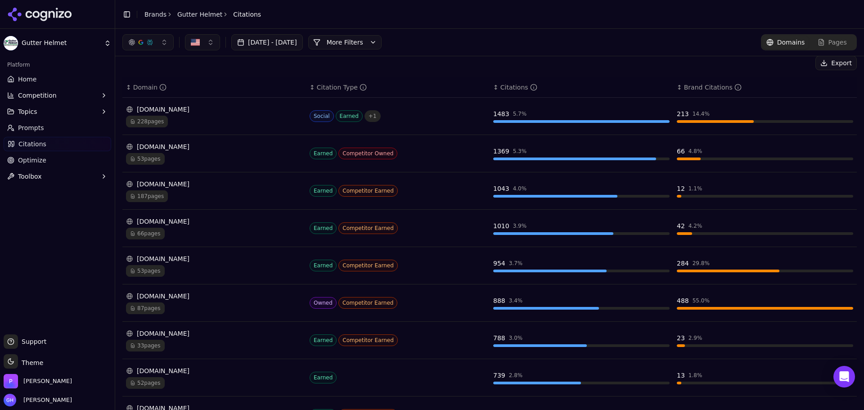
click at [224, 111] on div "[DOMAIN_NAME]" at bounding box center [214, 109] width 176 height 9
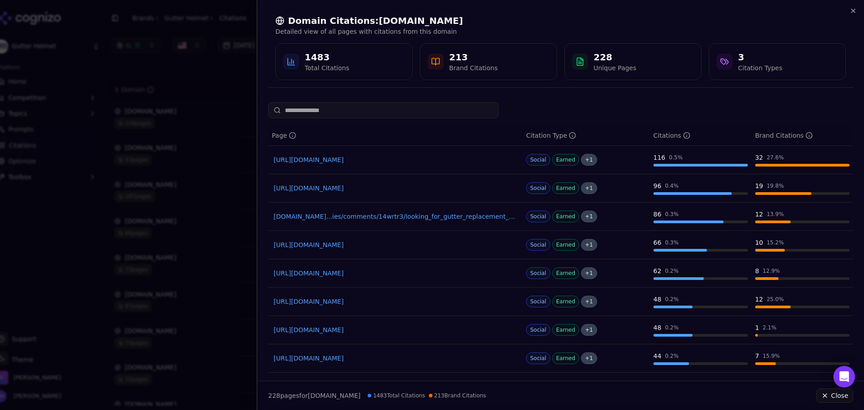
click at [187, 95] on div at bounding box center [432, 205] width 864 height 410
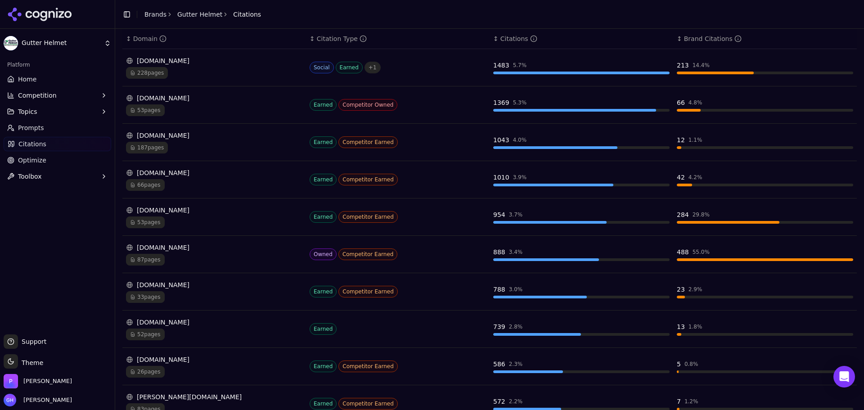
scroll to position [194, 0]
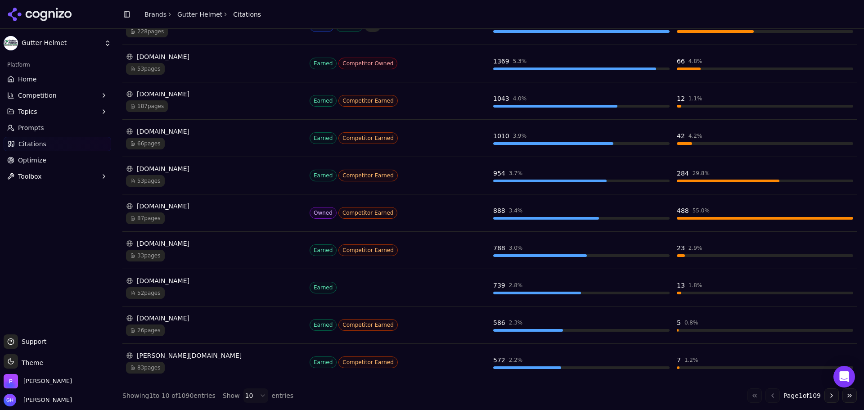
click at [229, 369] on div "83 pages" at bounding box center [214, 368] width 176 height 12
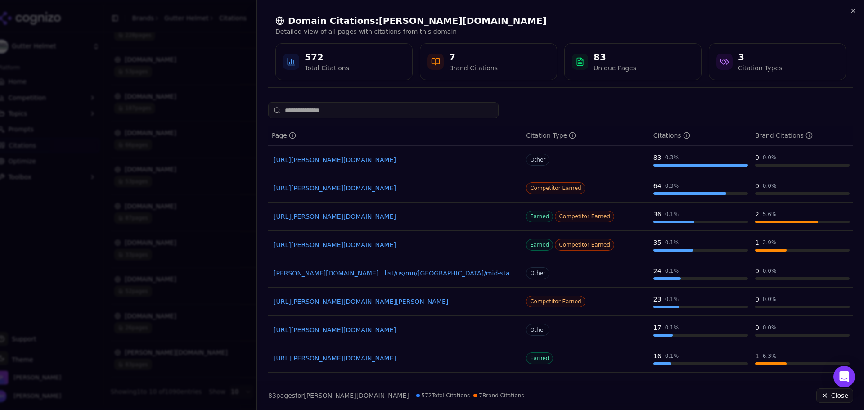
click at [209, 323] on div at bounding box center [432, 205] width 864 height 410
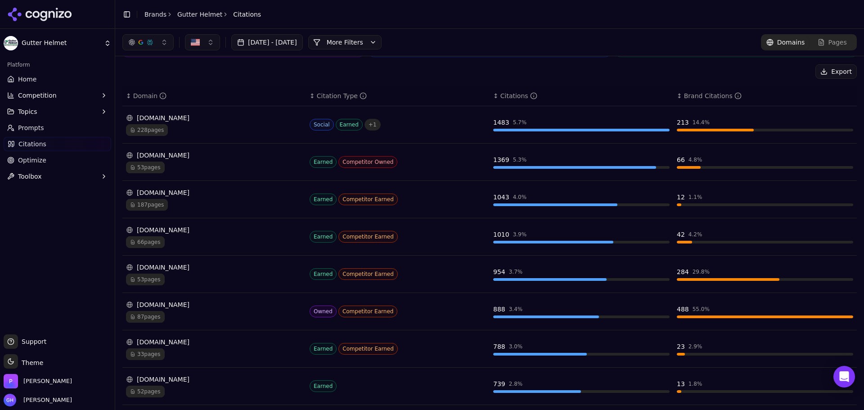
scroll to position [59, 0]
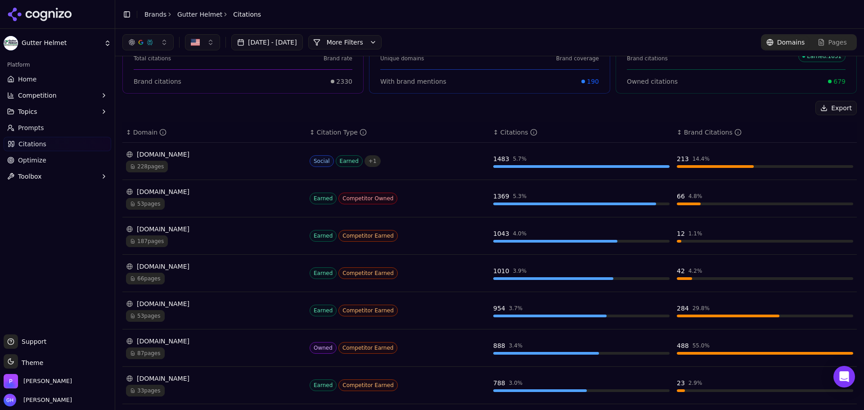
click at [232, 267] on div "[DOMAIN_NAME]" at bounding box center [214, 266] width 176 height 9
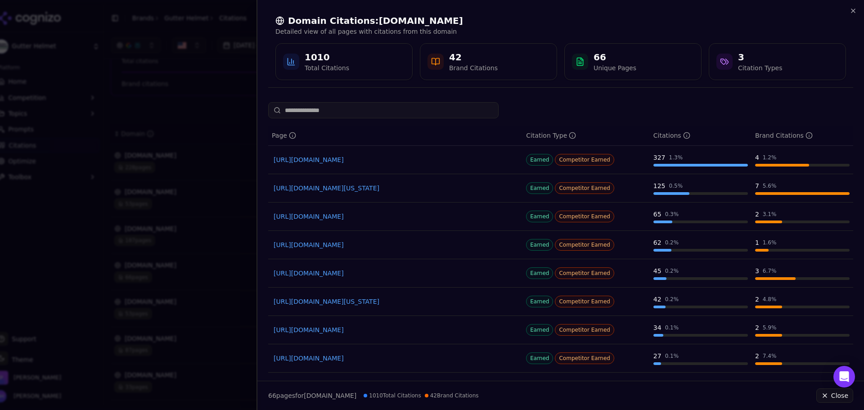
click at [228, 277] on div at bounding box center [432, 205] width 864 height 410
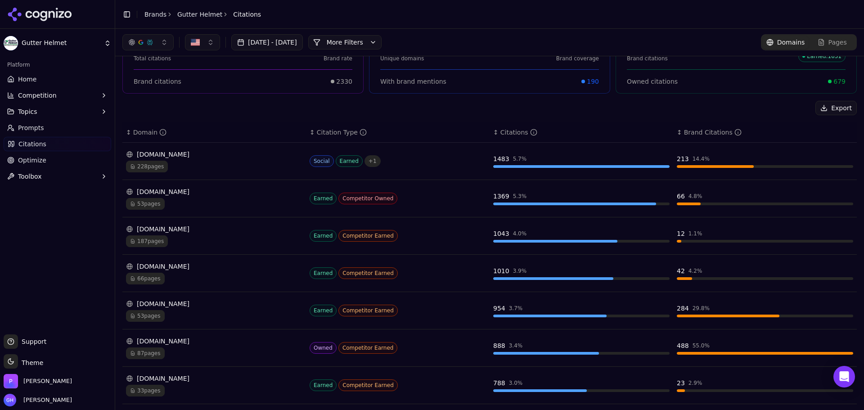
click at [236, 267] on div "[DOMAIN_NAME]" at bounding box center [214, 266] width 176 height 9
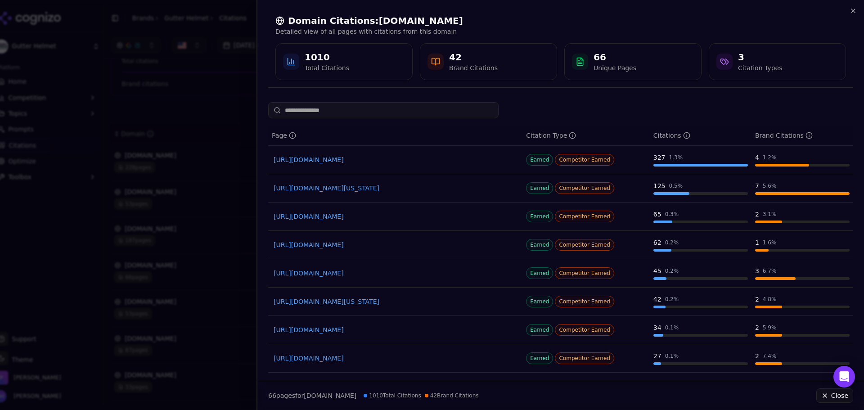
drag, startPoint x: 334, startPoint y: 165, endPoint x: 335, endPoint y: 153, distance: 11.8
drag, startPoint x: 335, startPoint y: 153, endPoint x: 312, endPoint y: 163, distance: 24.4
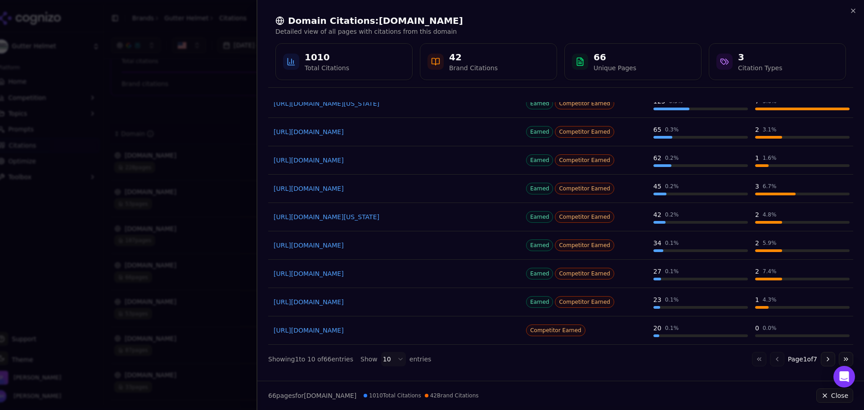
click at [228, 170] on div at bounding box center [432, 205] width 864 height 410
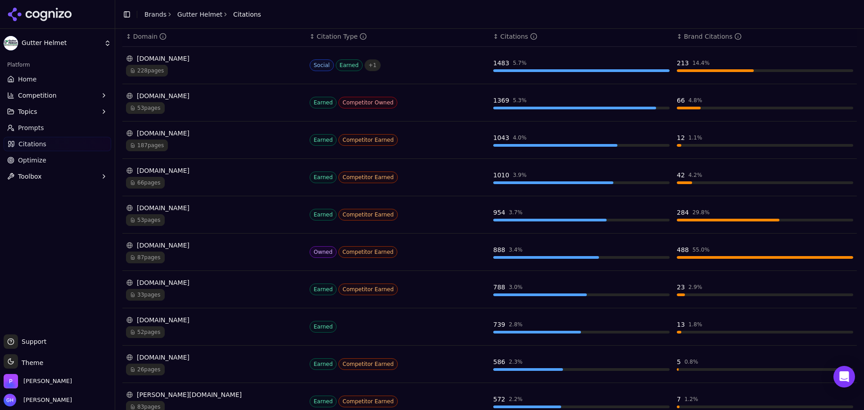
scroll to position [194, 0]
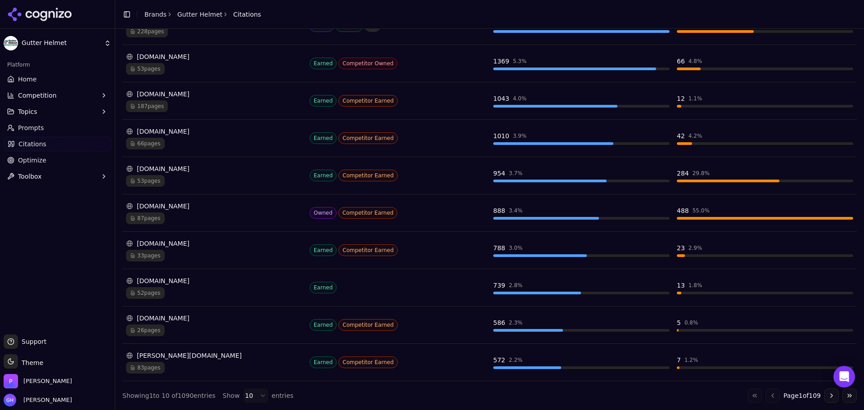
click at [204, 283] on div "[DOMAIN_NAME]" at bounding box center [214, 280] width 176 height 9
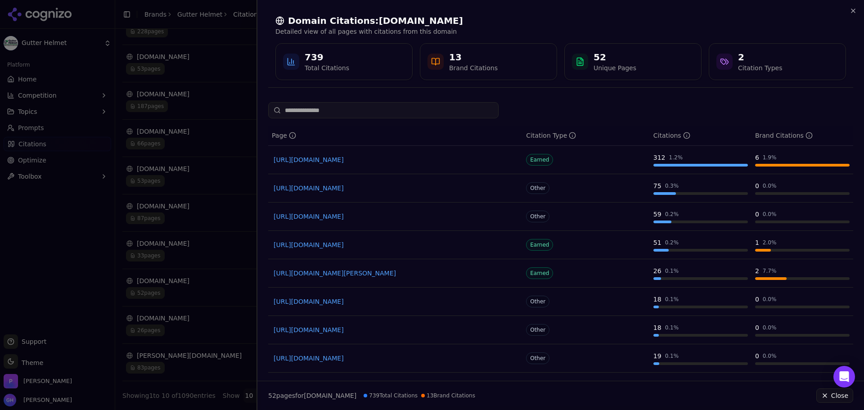
click at [121, 260] on div at bounding box center [432, 205] width 864 height 410
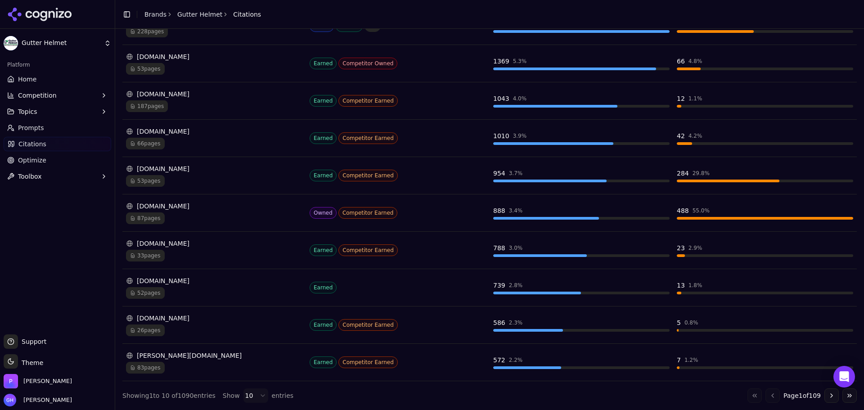
click at [825, 396] on button "Go to next page" at bounding box center [832, 395] width 14 height 14
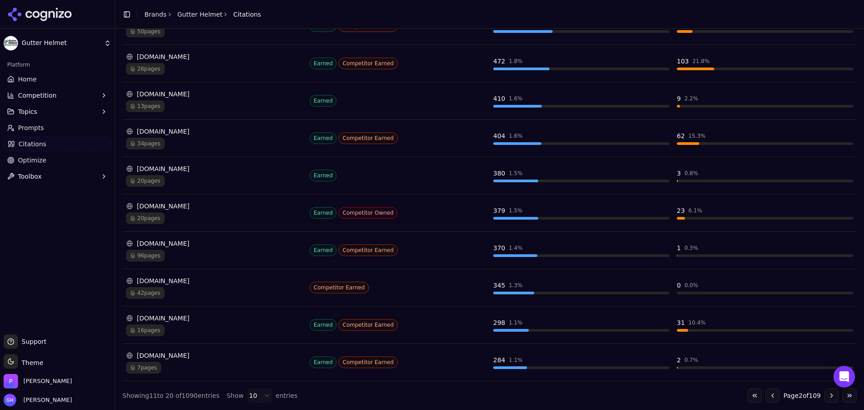
click at [830, 397] on button "Go to next page" at bounding box center [832, 395] width 14 height 14
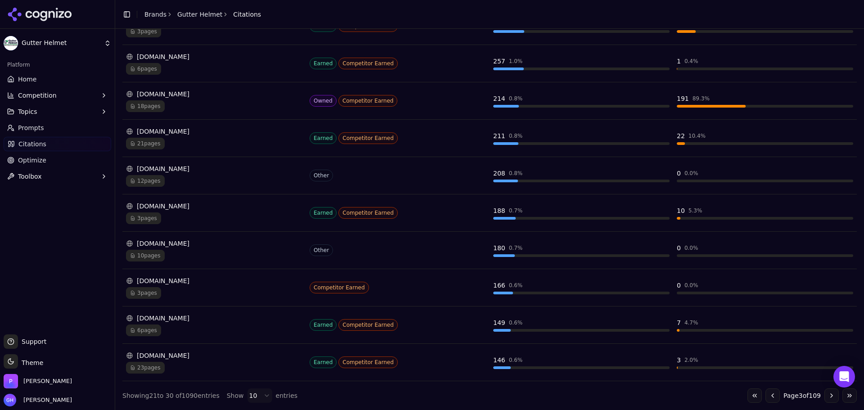
click at [748, 394] on button "Go to first page" at bounding box center [755, 395] width 14 height 14
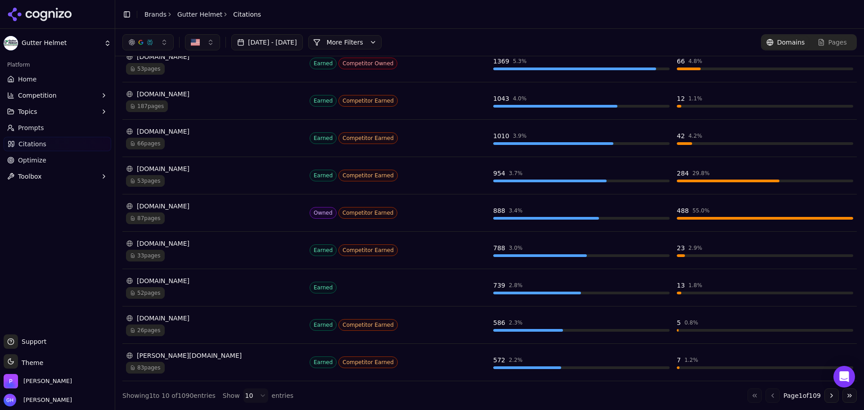
scroll to position [0, 0]
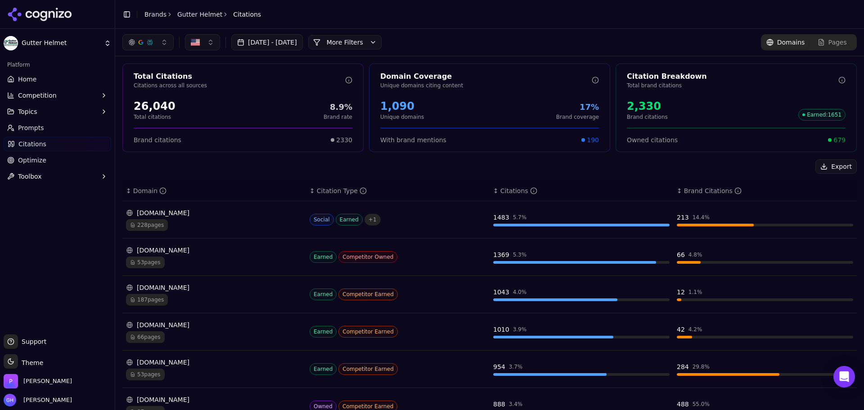
click at [818, 41] on div "Pages" at bounding box center [832, 42] width 29 height 9
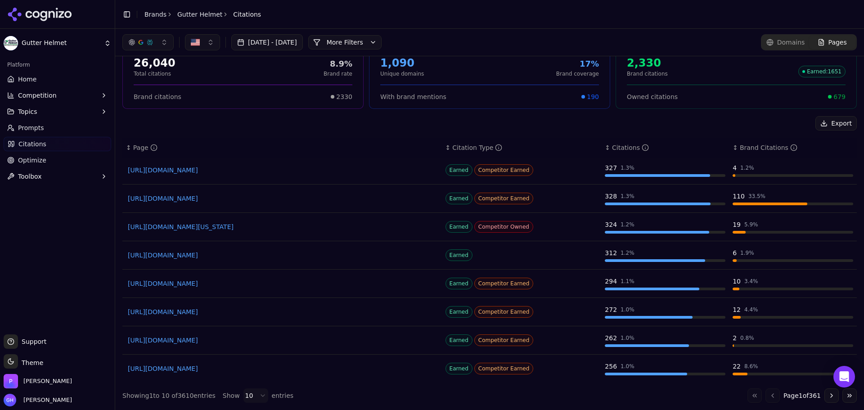
scroll to position [60, 0]
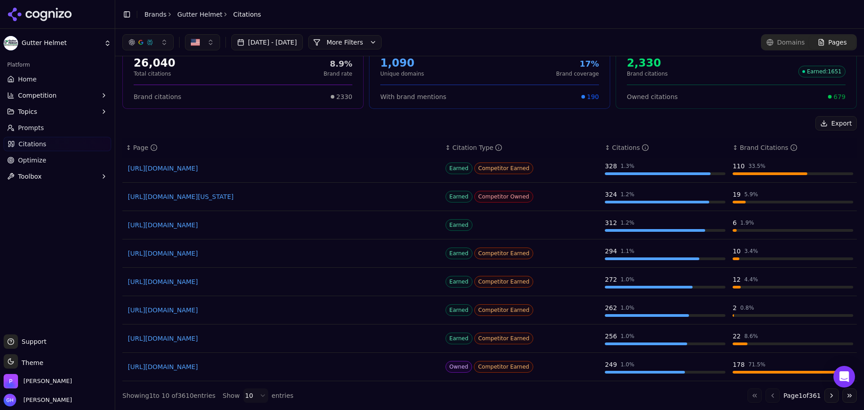
click at [825, 396] on button "Go to next page" at bounding box center [832, 395] width 14 height 14
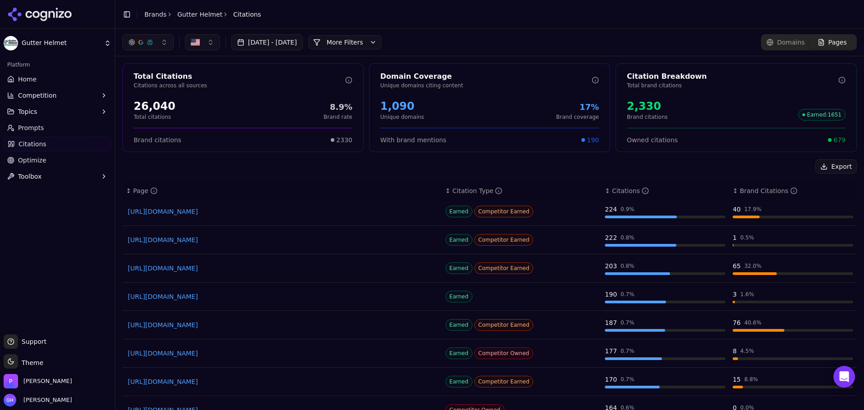
scroll to position [43, 0]
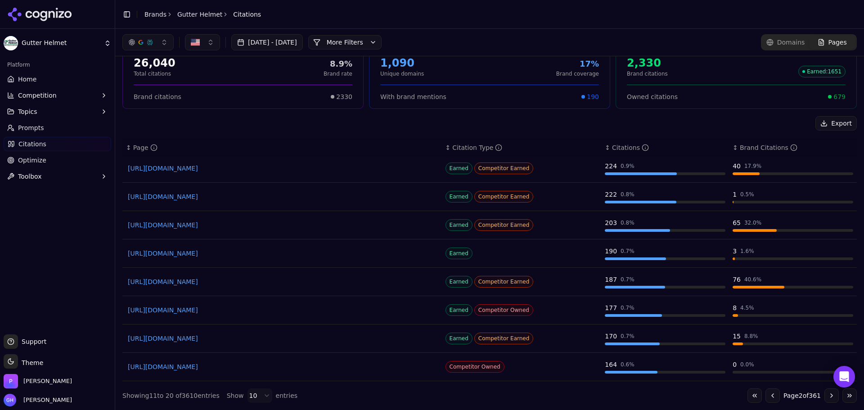
click at [825, 400] on button "Go to next page" at bounding box center [832, 395] width 14 height 14
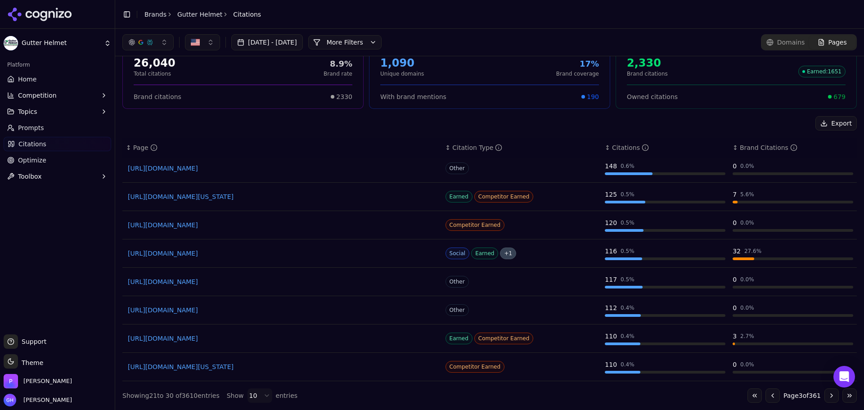
click at [825, 397] on button "Go to next page" at bounding box center [832, 395] width 14 height 14
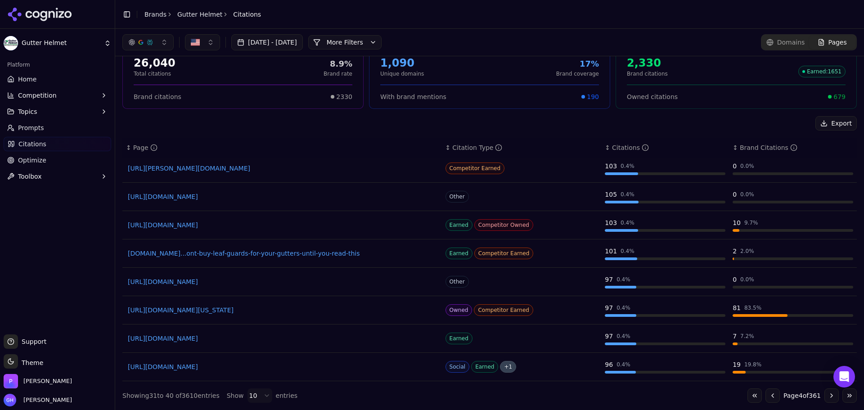
click at [825, 395] on button "Go to next page" at bounding box center [832, 395] width 14 height 14
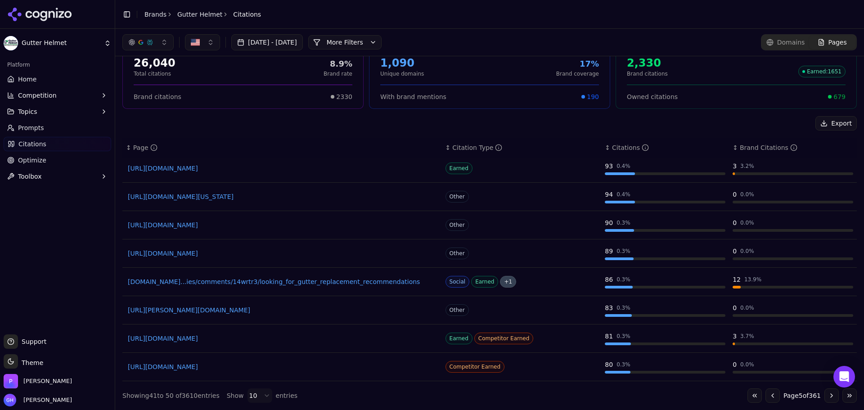
click at [828, 393] on button "Go to next page" at bounding box center [832, 395] width 14 height 14
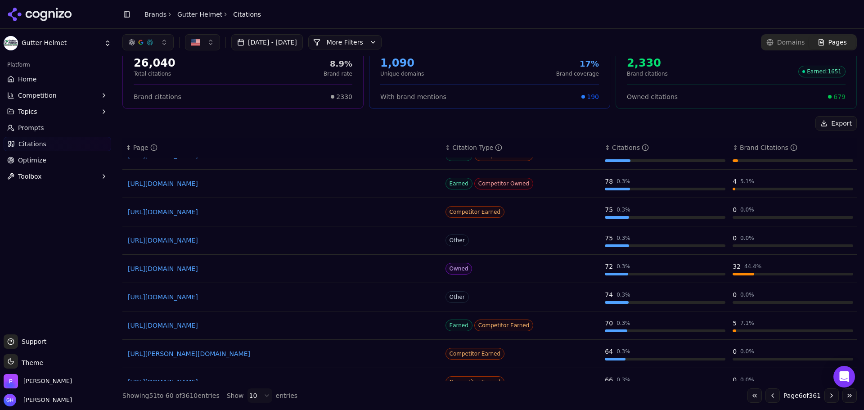
scroll to position [60, 0]
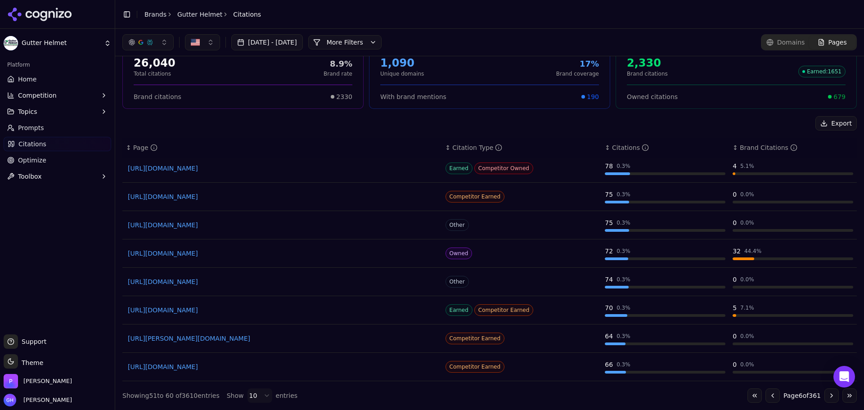
click at [826, 401] on button "Go to next page" at bounding box center [832, 395] width 14 height 14
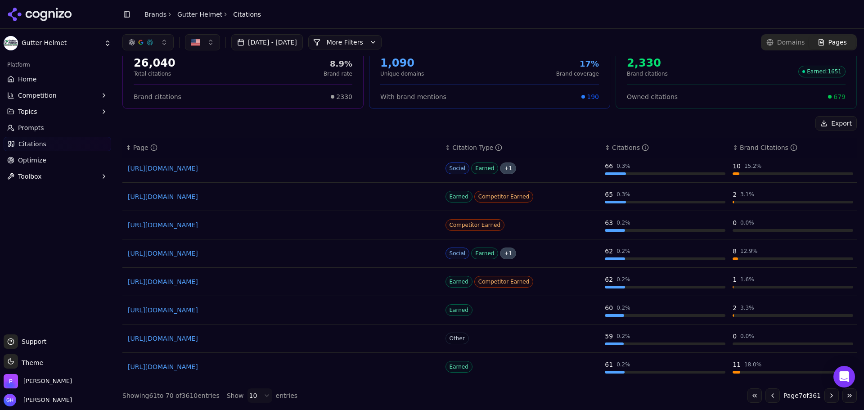
click at [825, 390] on button "Go to next page" at bounding box center [832, 395] width 14 height 14
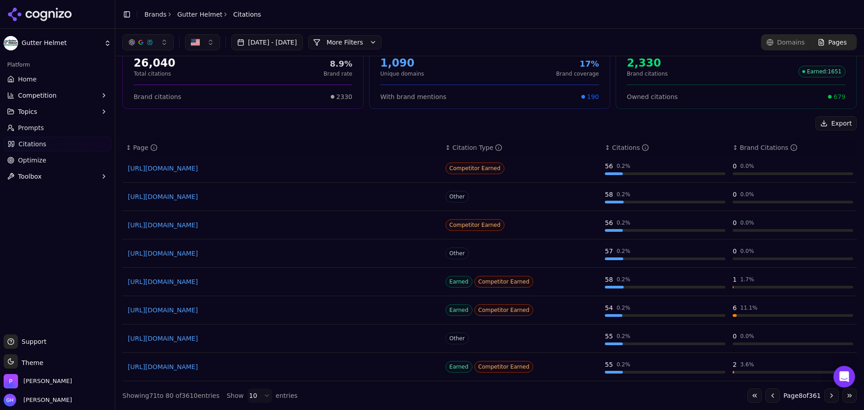
click at [827, 392] on button "Go to next page" at bounding box center [832, 395] width 14 height 14
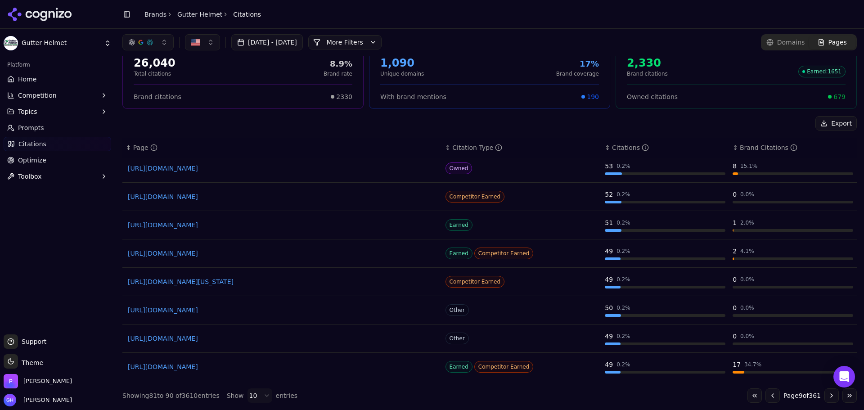
click at [825, 397] on button "Go to next page" at bounding box center [832, 395] width 14 height 14
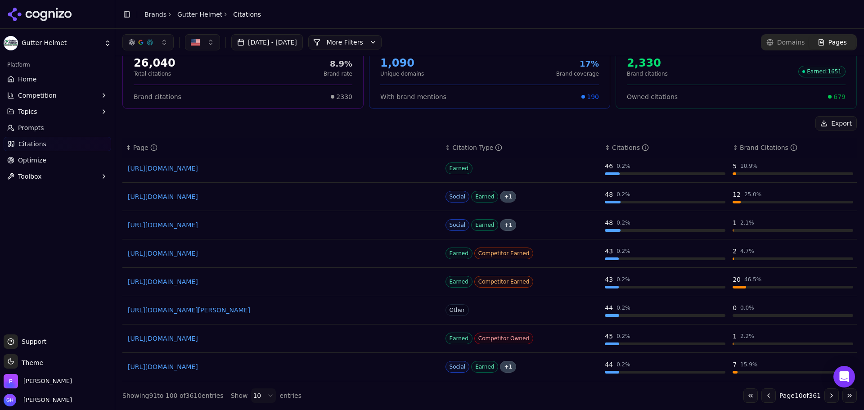
click at [826, 399] on button "Go to next page" at bounding box center [832, 395] width 14 height 14
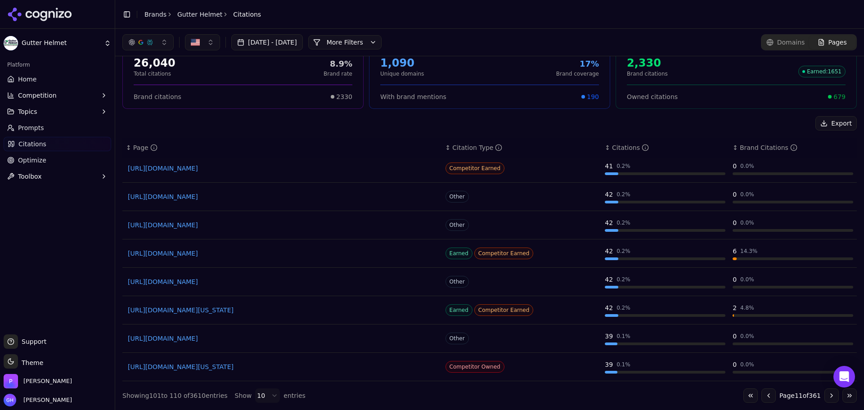
click at [826, 399] on button "Go to next page" at bounding box center [832, 395] width 14 height 14
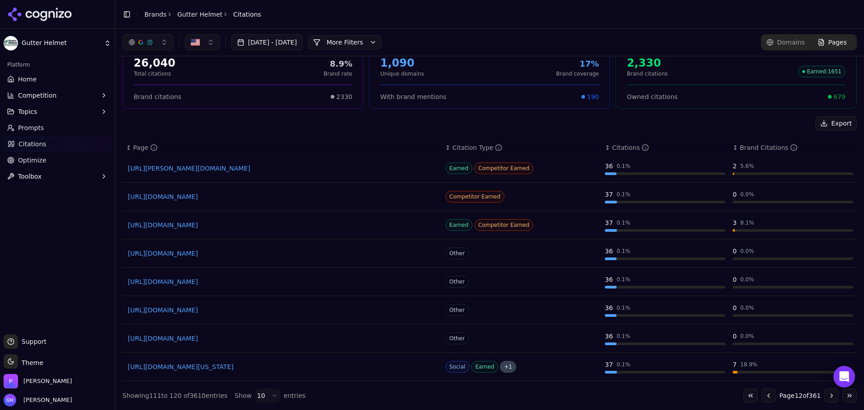
click at [826, 395] on button "Go to next page" at bounding box center [832, 395] width 14 height 14
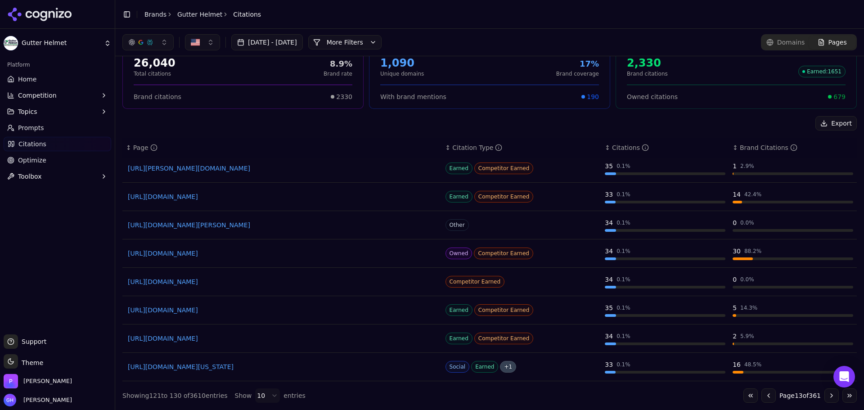
click at [744, 395] on button "Go to first page" at bounding box center [751, 395] width 14 height 14
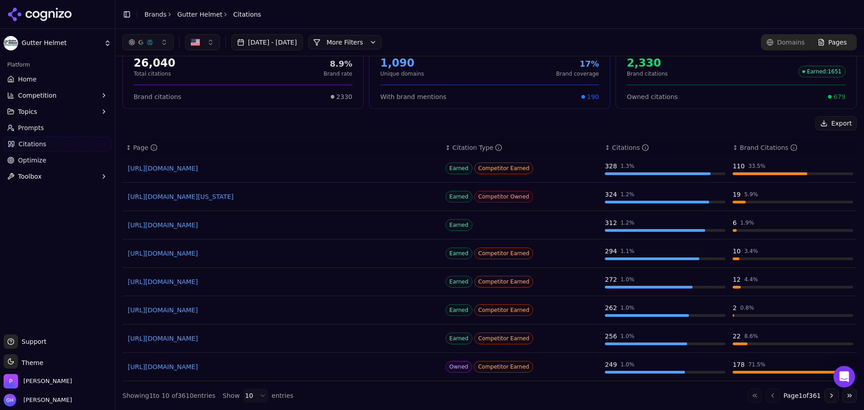
scroll to position [0, 0]
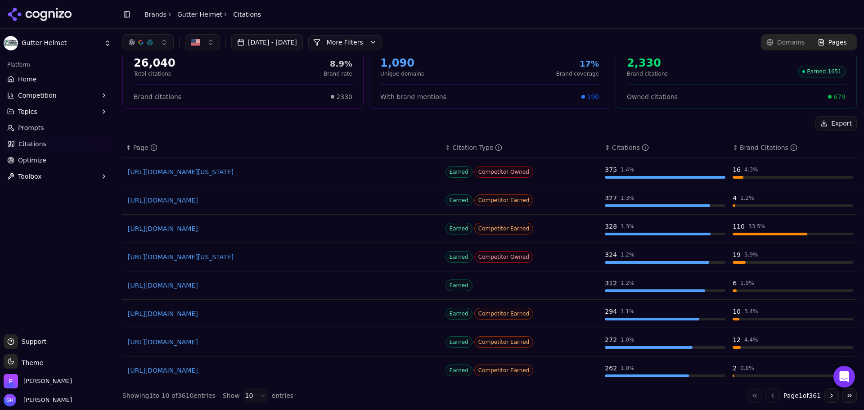
click at [829, 42] on span "Pages" at bounding box center [838, 42] width 18 height 9
click at [763, 32] on html "Gutter Helmet Platform Home Competition Topics Prompts Citations Optimize Toolb…" at bounding box center [432, 205] width 864 height 410
click at [786, 41] on span "Domains" at bounding box center [791, 42] width 28 height 9
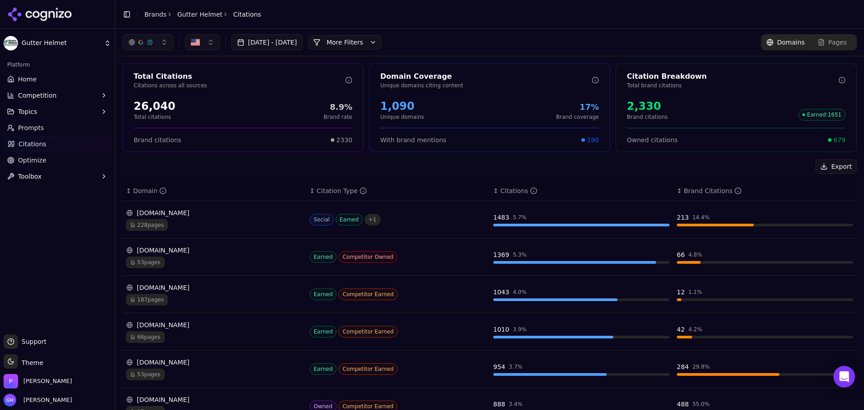
click at [388, 32] on div "[DATE] - [DATE] More More Filters Domains Pages" at bounding box center [489, 42] width 749 height 27
click at [382, 42] on button "More Filters" at bounding box center [344, 42] width 73 height 14
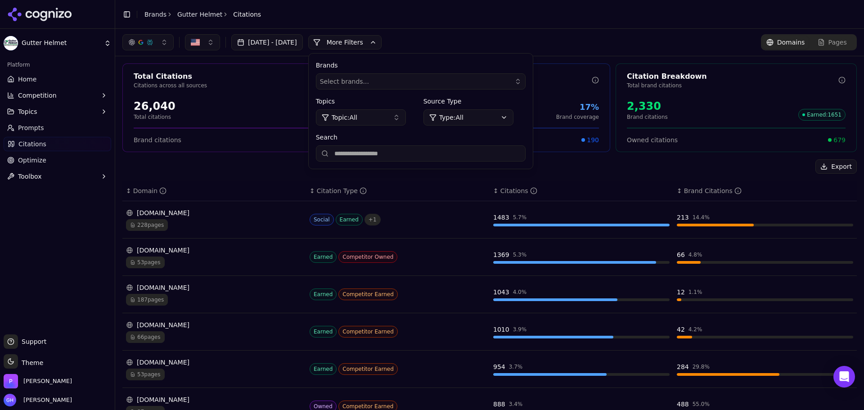
click at [382, 43] on button "More Filters" at bounding box center [344, 42] width 73 height 14
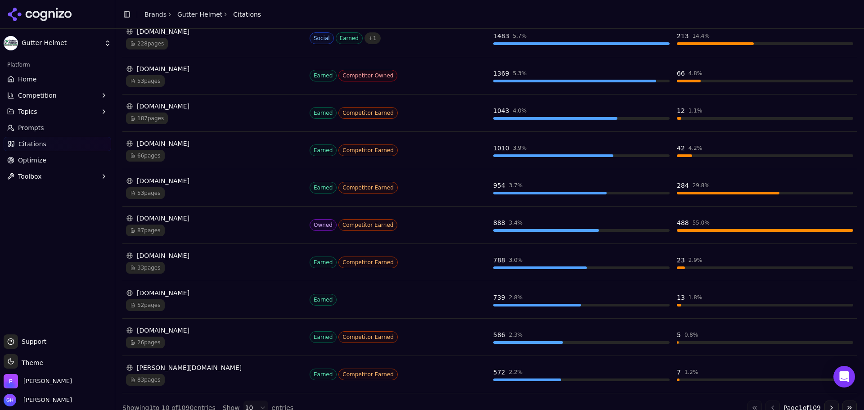
scroll to position [194, 0]
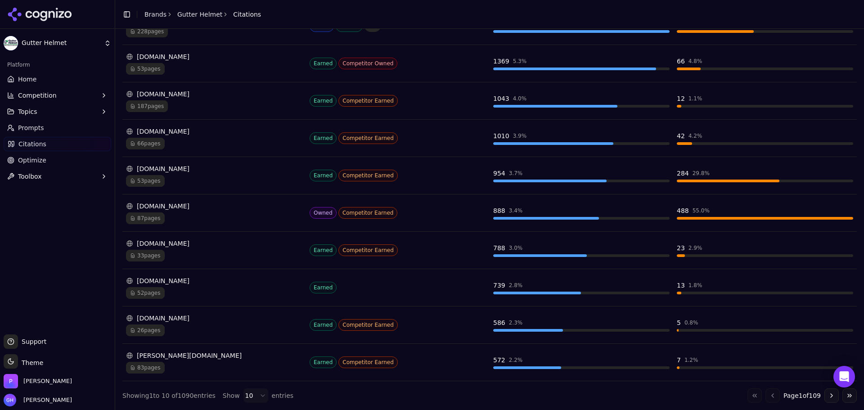
click at [825, 398] on button "Go to next page" at bounding box center [832, 395] width 14 height 14
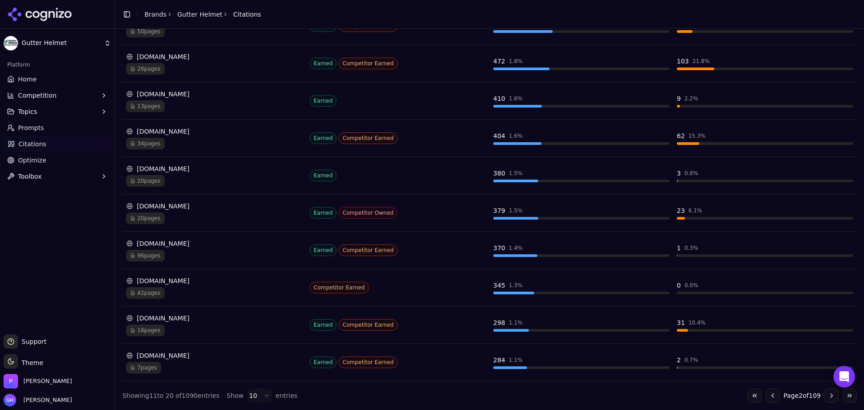
click at [770, 397] on button "Go to previous page" at bounding box center [773, 395] width 14 height 14
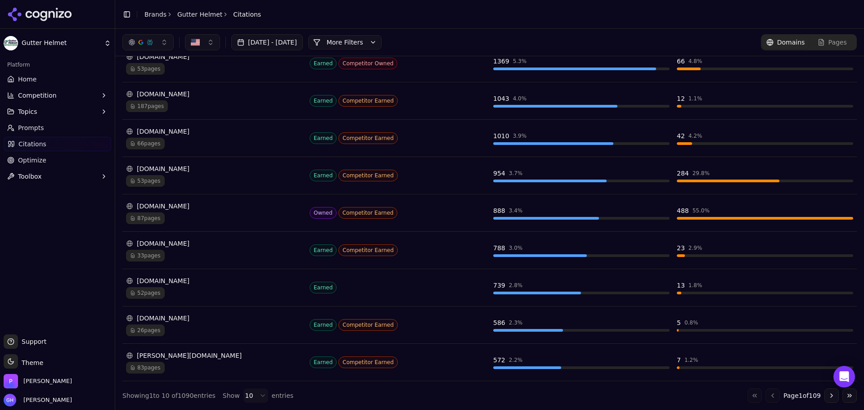
scroll to position [14, 0]
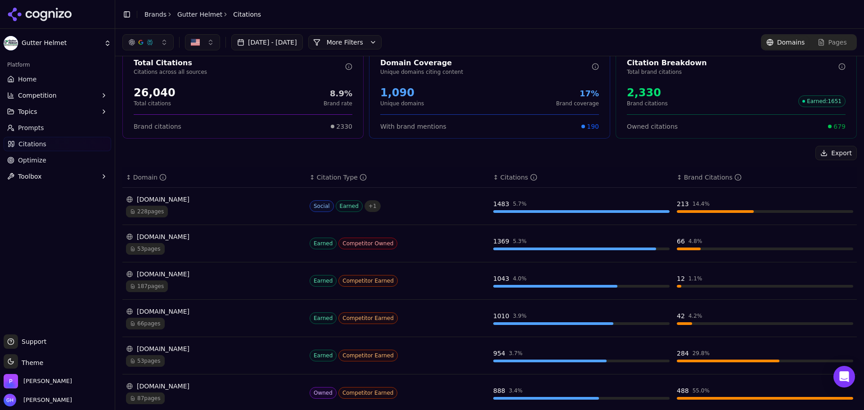
click at [287, 242] on div "[DOMAIN_NAME] 53 pages" at bounding box center [214, 243] width 176 height 23
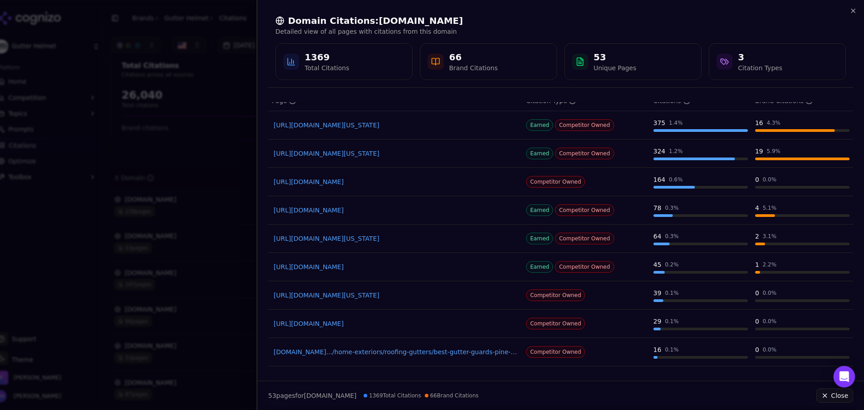
scroll to position [0, 0]
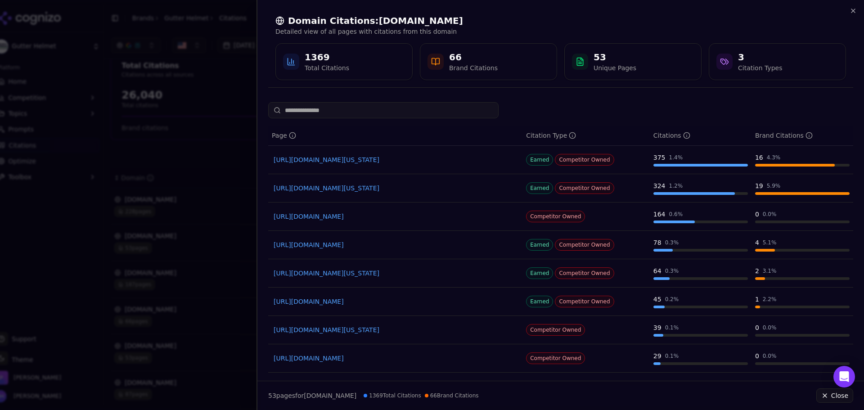
click at [601, 106] on div at bounding box center [560, 110] width 585 height 16
click at [856, 7] on icon "button" at bounding box center [853, 10] width 7 height 7
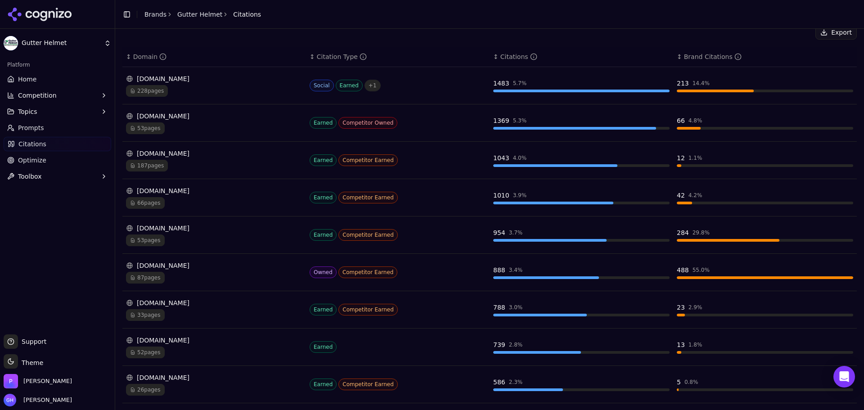
scroll to position [194, 0]
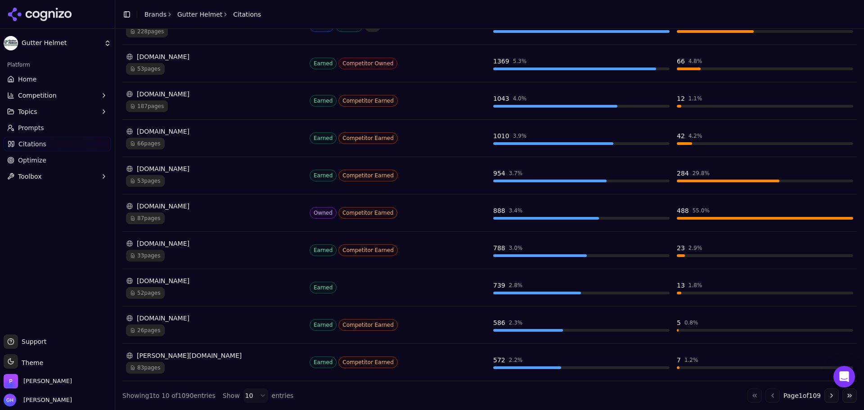
click at [241, 242] on div "[DOMAIN_NAME]" at bounding box center [214, 243] width 176 height 9
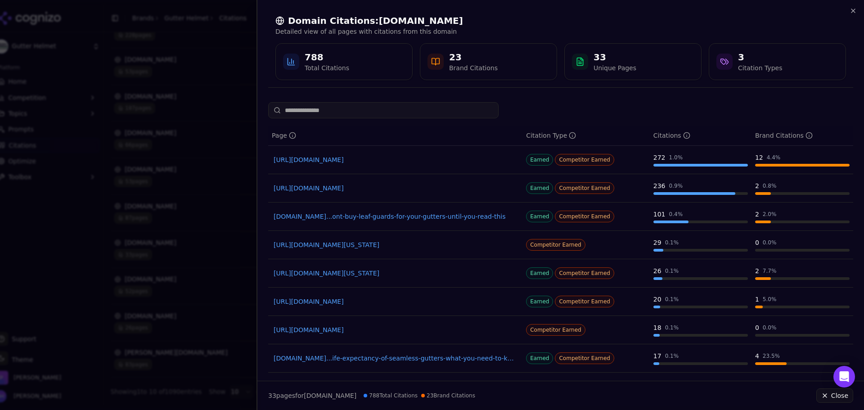
click at [857, 12] on div "Domain Citations: [DOMAIN_NAME] Detailed view of all pages with citations from …" at bounding box center [560, 47] width 607 height 95
click at [854, 7] on div "Domain Citations: [DOMAIN_NAME] Detailed view of all pages with citations from …" at bounding box center [560, 47] width 607 height 95
click at [854, 8] on icon "button" at bounding box center [853, 10] width 7 height 7
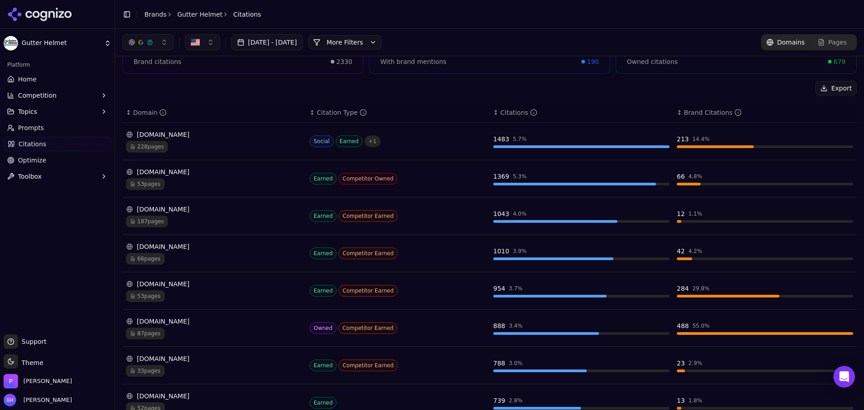
scroll to position [0, 0]
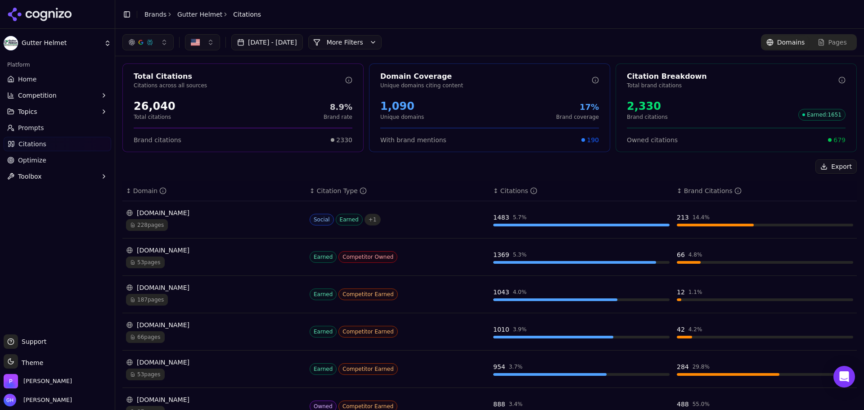
click at [833, 168] on button "Export" at bounding box center [836, 166] width 41 height 14
click at [46, 124] on link "Prompts" at bounding box center [58, 128] width 108 height 14
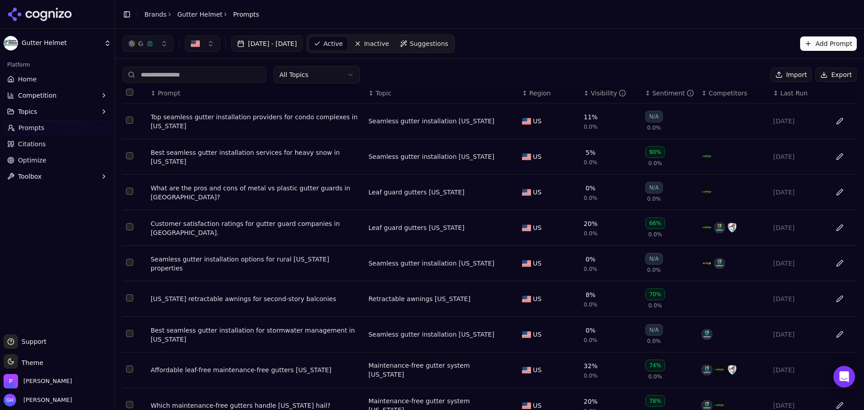
click at [831, 71] on button "Export" at bounding box center [836, 75] width 41 height 14
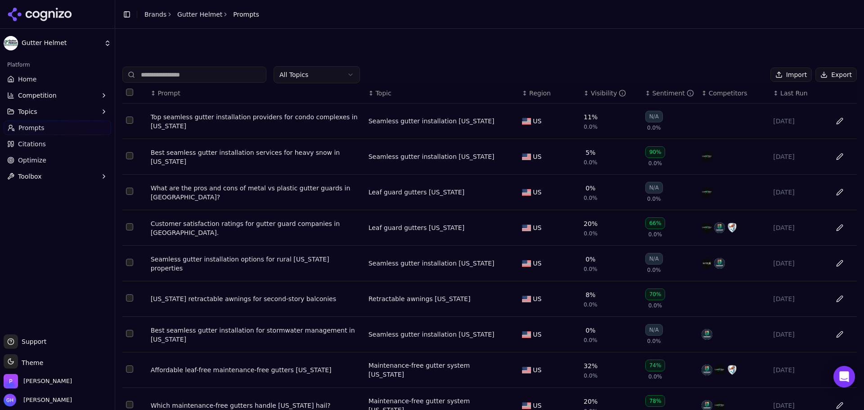
scroll to position [78, 0]
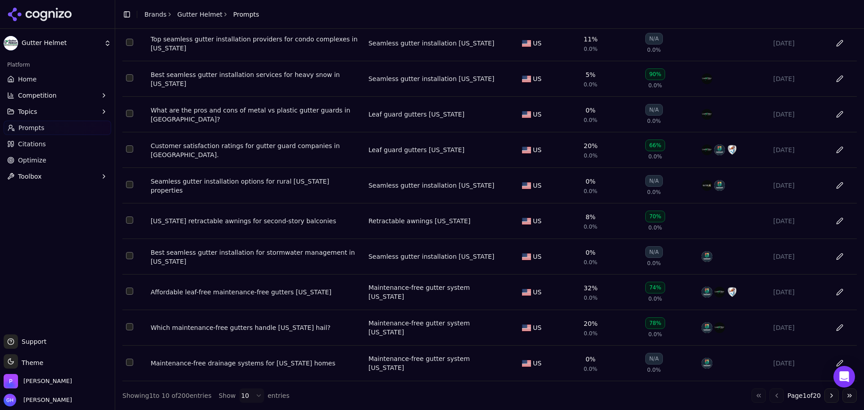
drag, startPoint x: 49, startPoint y: 14, endPoint x: 54, endPoint y: 17, distance: 6.6
click at [49, 14] on icon at bounding box center [52, 14] width 6 height 7
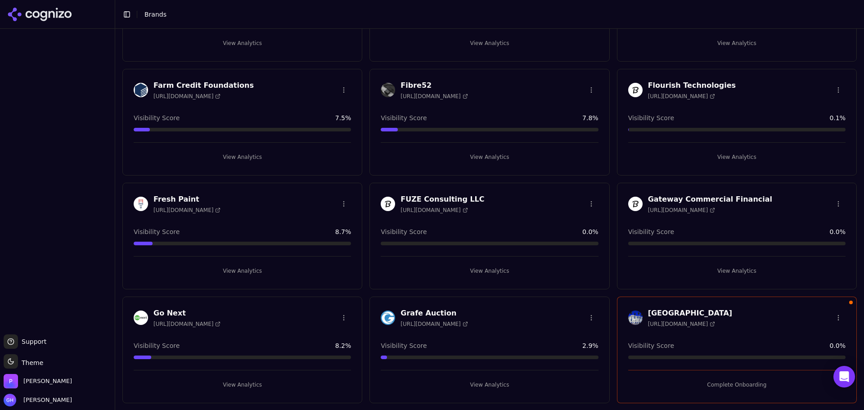
scroll to position [855, 0]
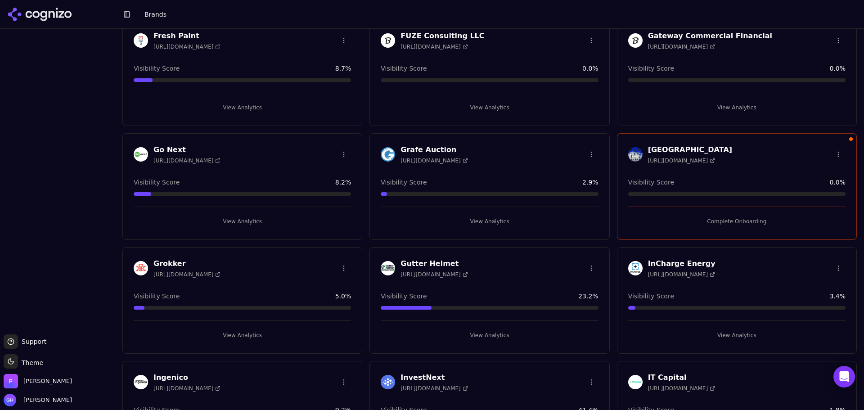
click at [741, 222] on button "Complete Onboarding" at bounding box center [736, 221] width 217 height 14
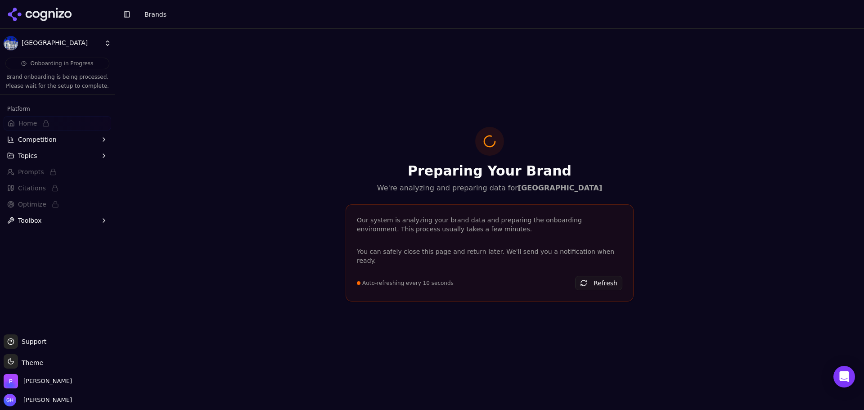
click at [741, 222] on div "Preparing Your Brand We're analyzing and preparing data for Grande Colonial Hot…" at bounding box center [489, 219] width 749 height 381
click at [565, 271] on div "You can safely close this page and return later. We'll send you a notification …" at bounding box center [489, 268] width 287 height 43
click at [6, 3] on div at bounding box center [57, 14] width 115 height 29
click at [34, 26] on div at bounding box center [57, 14] width 115 height 29
click at [32, 16] on icon at bounding box center [39, 15] width 65 height 14
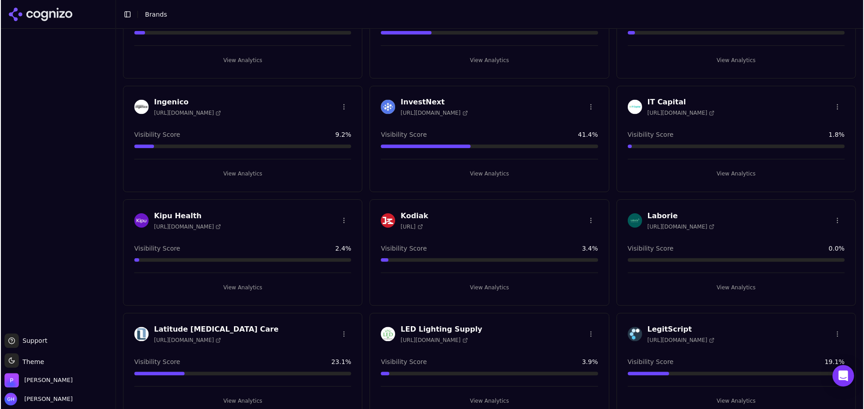
scroll to position [1125, 0]
